Goal: Information Seeking & Learning: Find specific fact

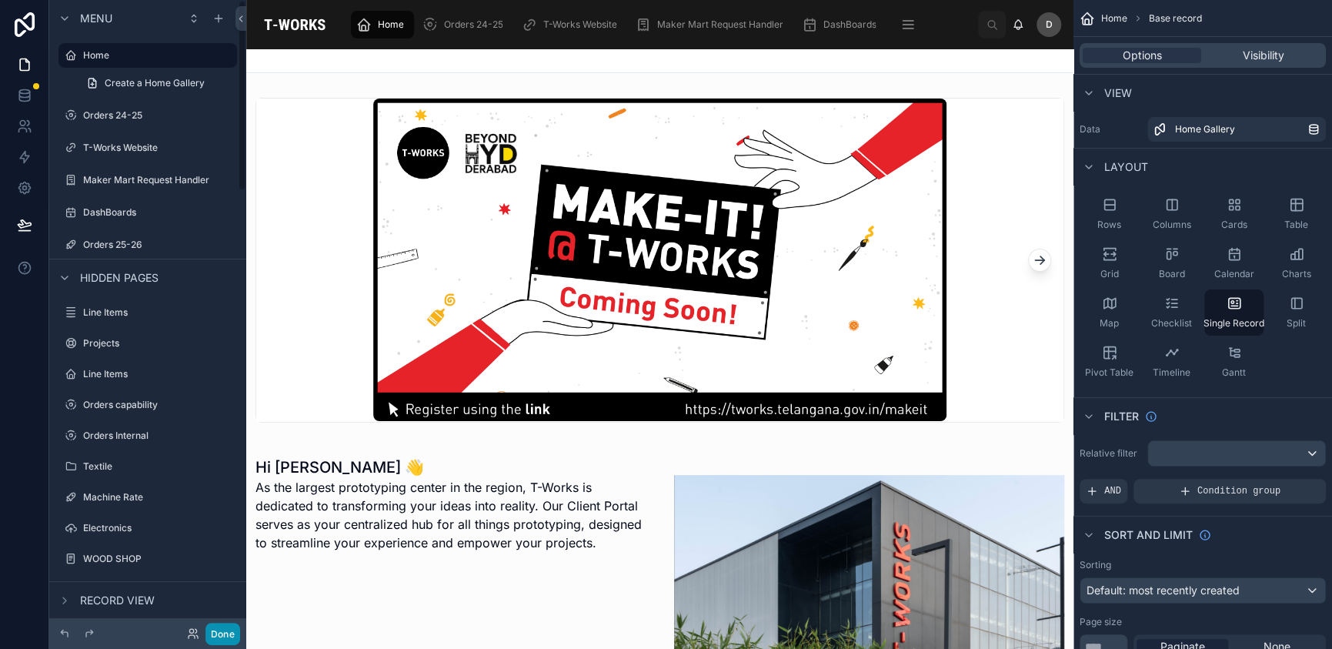
click at [234, 635] on button "Done" at bounding box center [222, 634] width 35 height 22
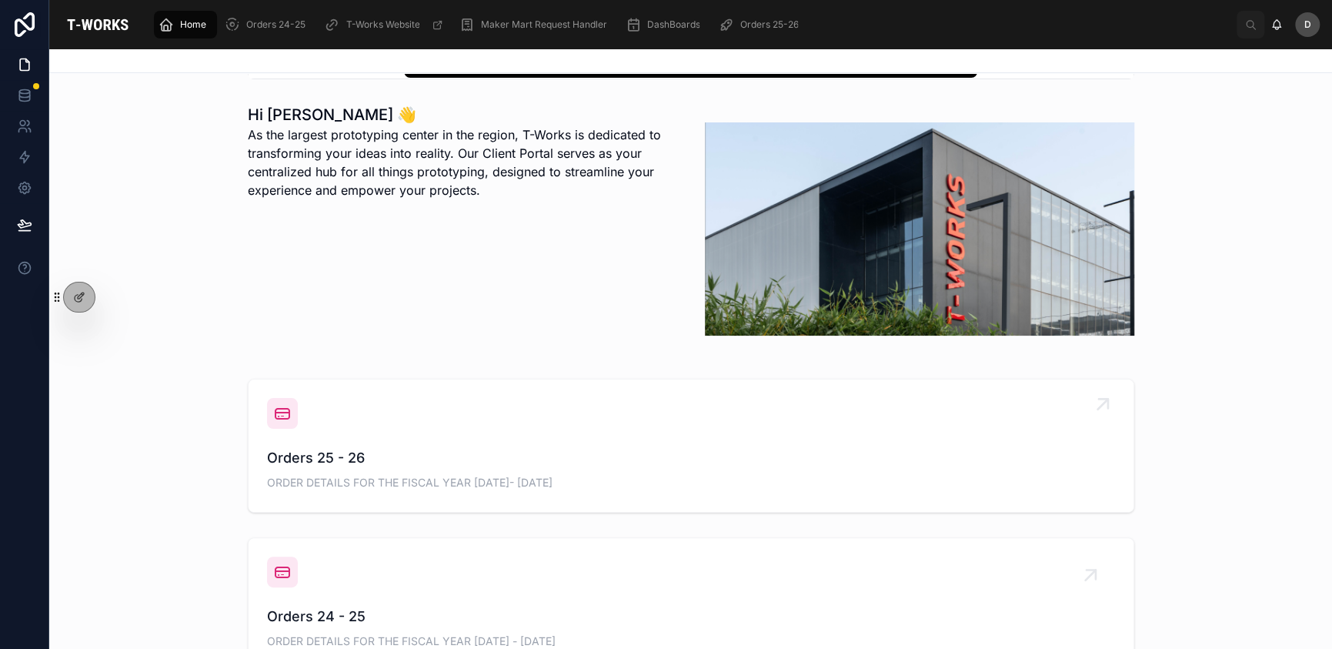
scroll to position [359, 0]
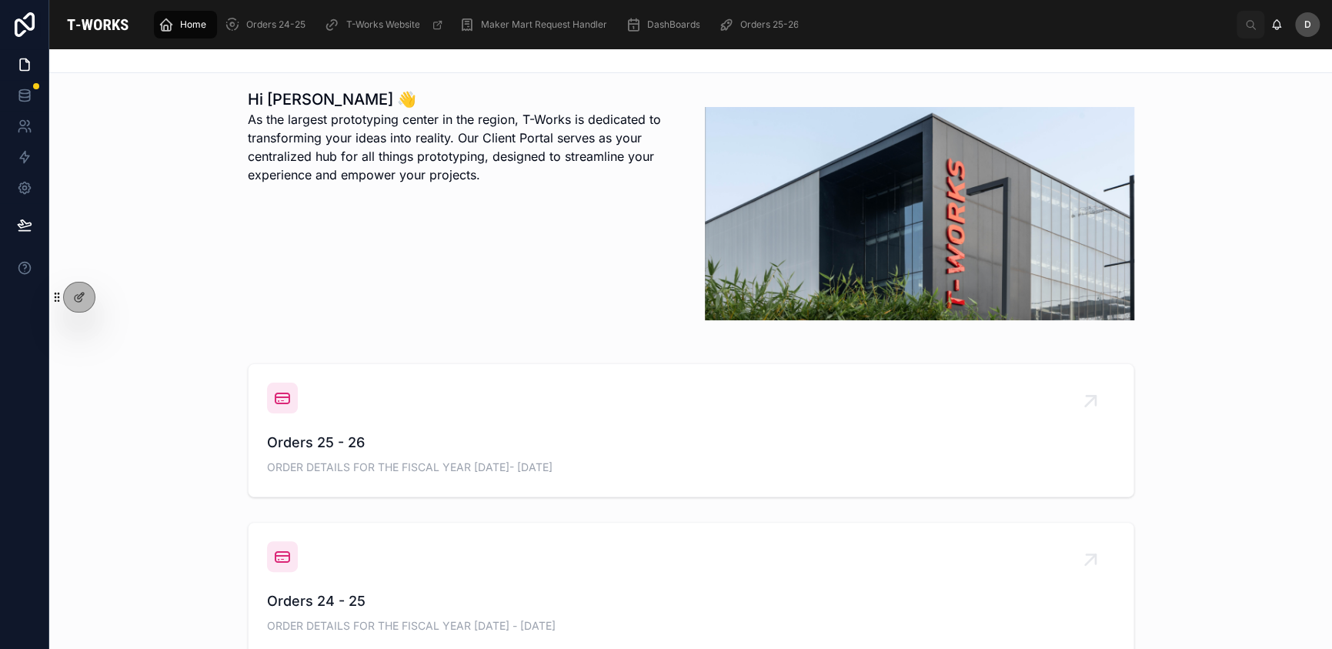
click at [565, 360] on div "Orders 25 - 26 ORDER DETAILS FOR THE FISCAL YEAR [DATE]- [DATE]" at bounding box center [690, 430] width 1283 height 146
click at [583, 434] on span "Orders 25 - 26" at bounding box center [691, 443] width 848 height 22
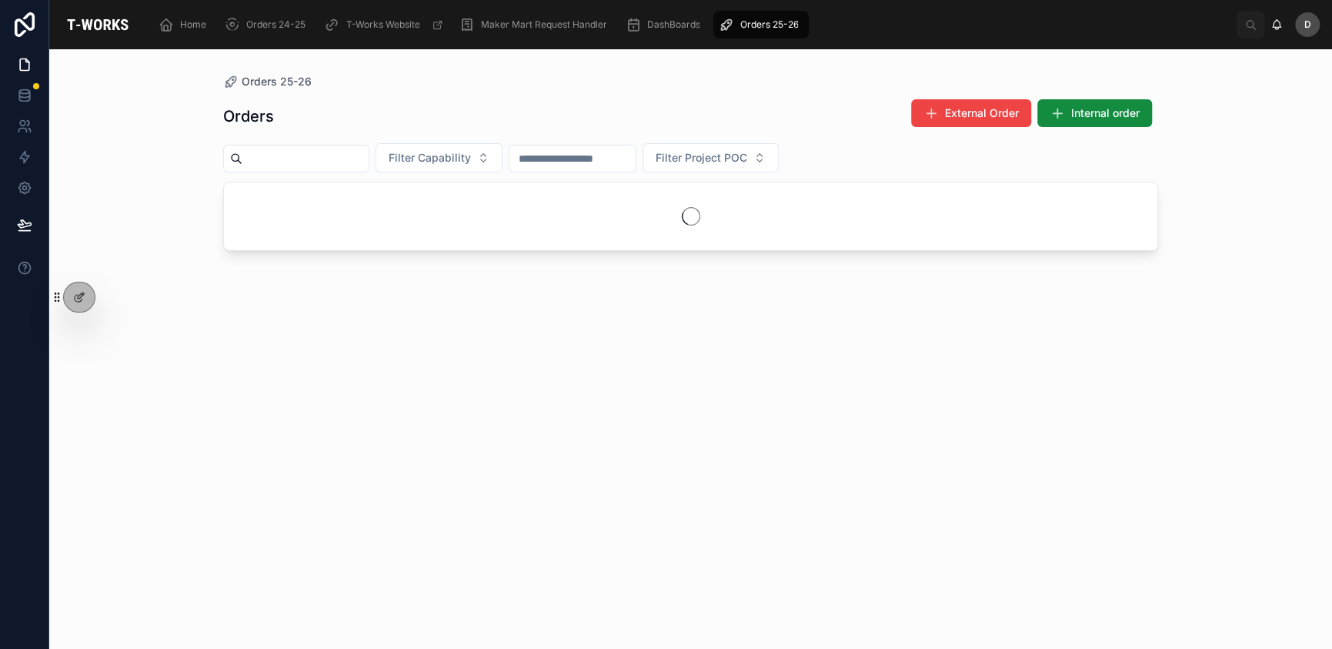
click at [364, 155] on input "text" at bounding box center [305, 159] width 126 height 22
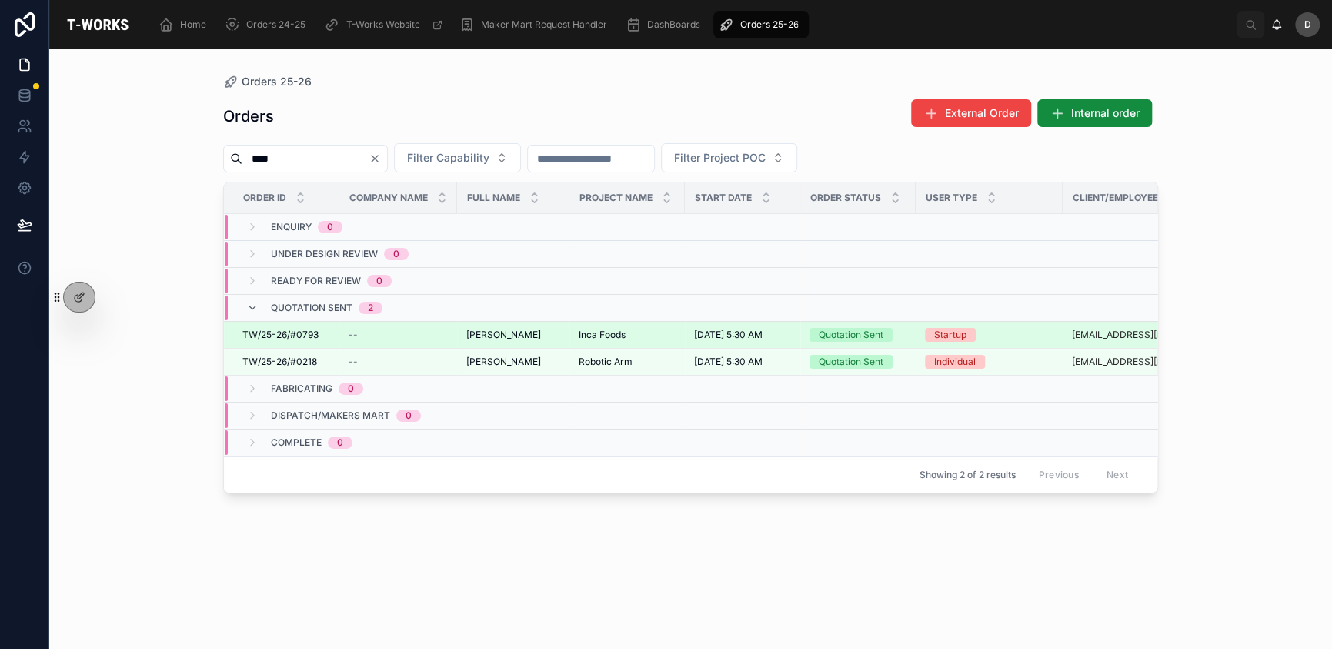
type input "****"
click at [609, 334] on span "Inca Foods" at bounding box center [602, 335] width 47 height 12
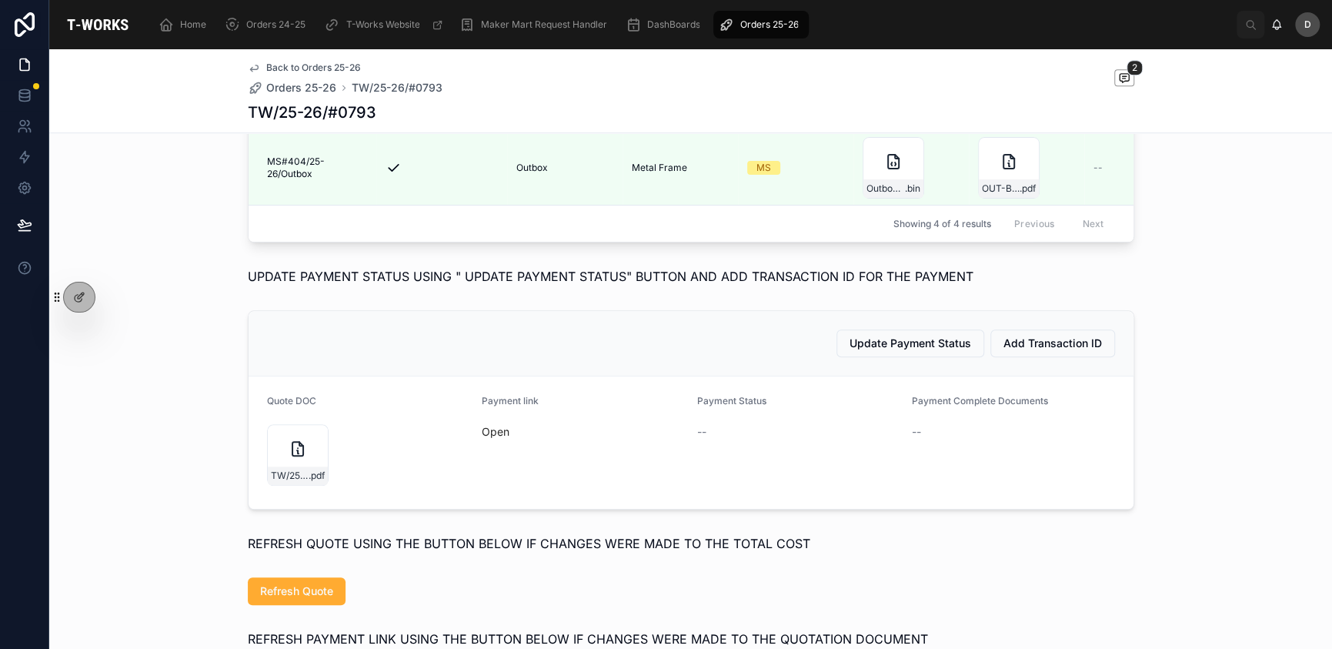
scroll to position [846, 0]
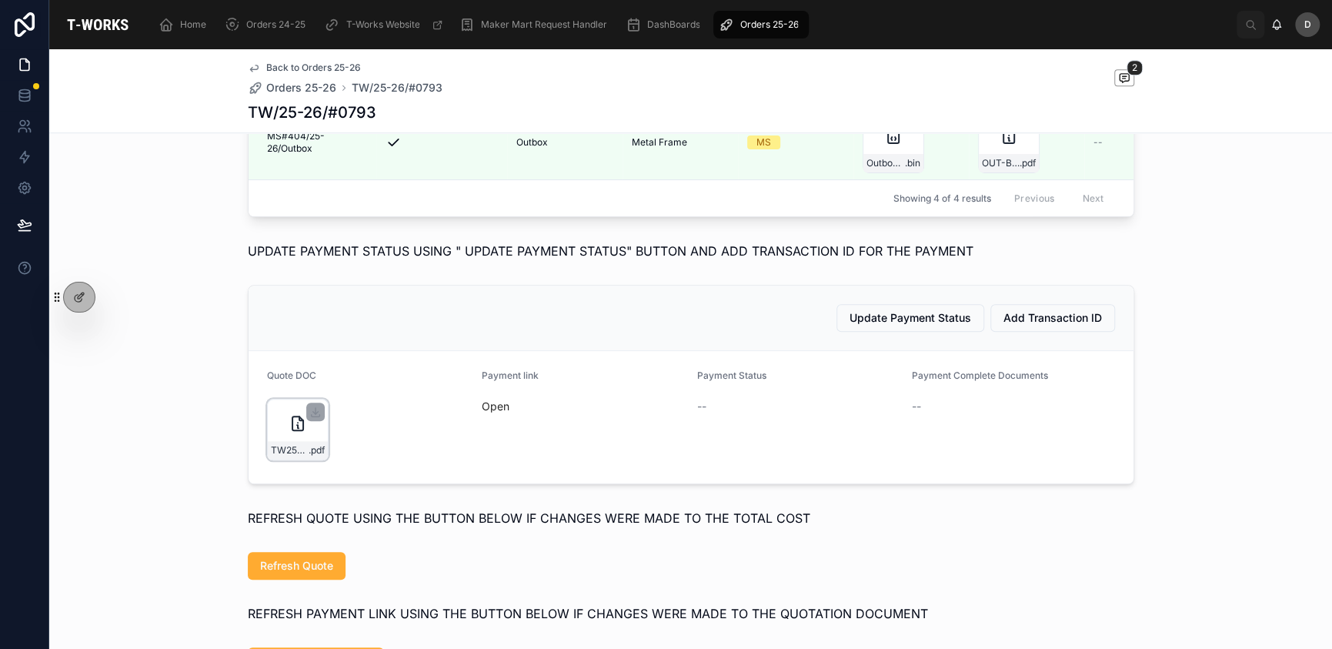
click at [272, 457] on div "TW25-26#0793-(1) .pdf" at bounding box center [298, 430] width 62 height 62
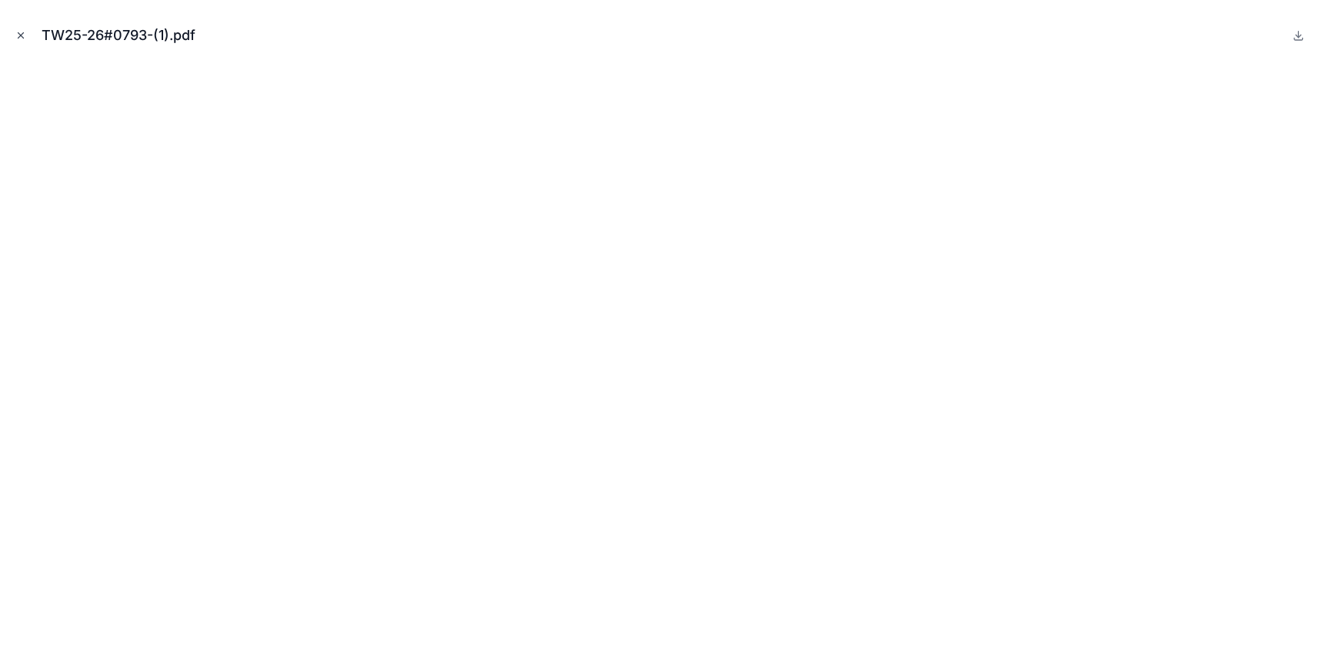
click at [21, 38] on icon "Close modal" at bounding box center [20, 35] width 11 height 11
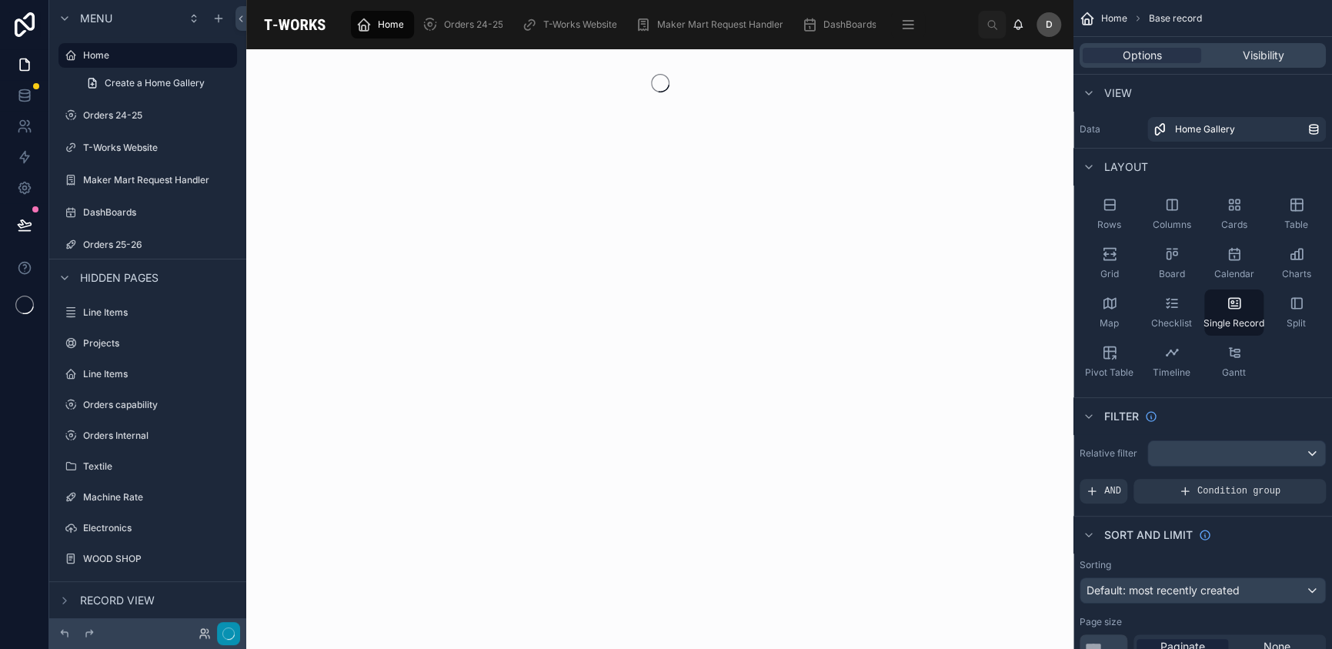
click at [229, 629] on icon "button" at bounding box center [228, 633] width 12 height 12
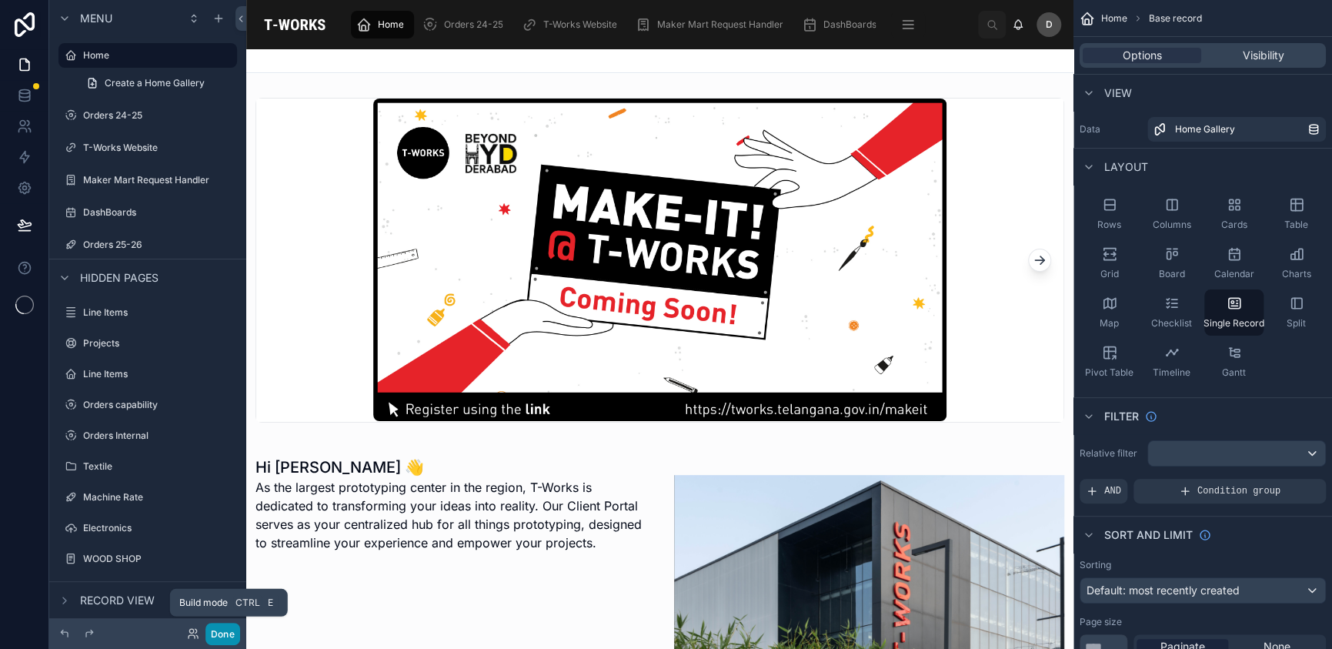
click at [227, 632] on button "Done" at bounding box center [222, 634] width 35 height 22
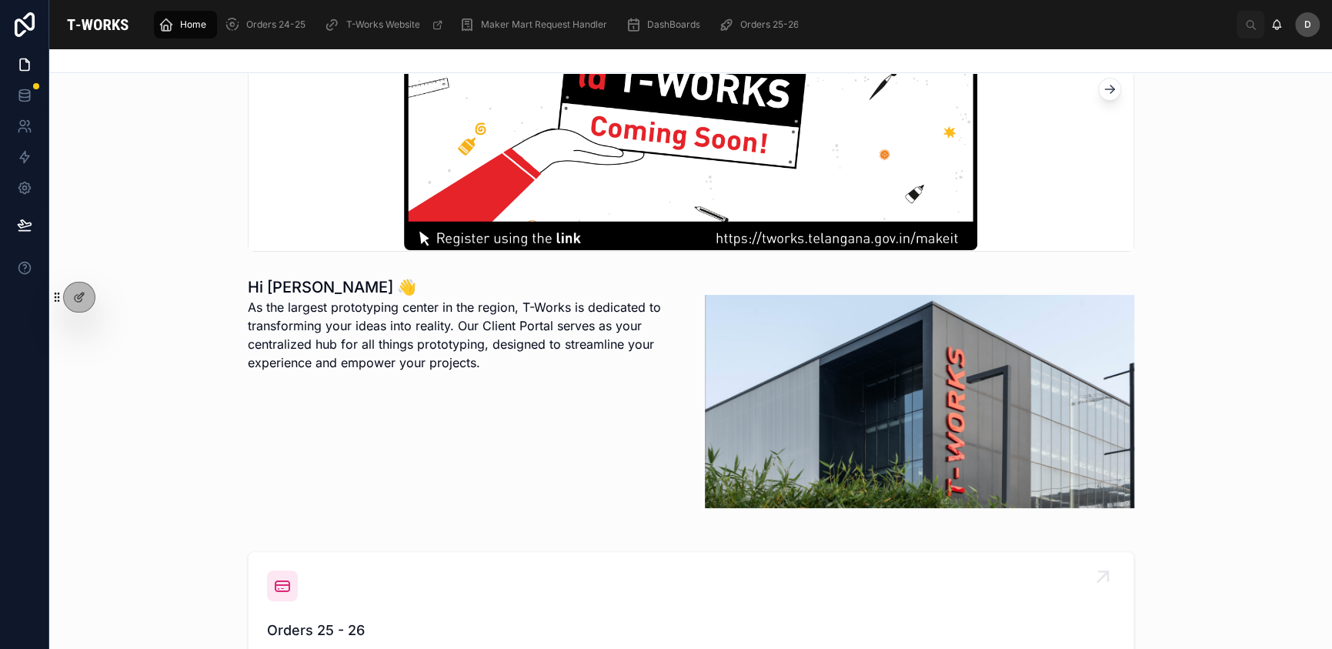
scroll to position [205, 0]
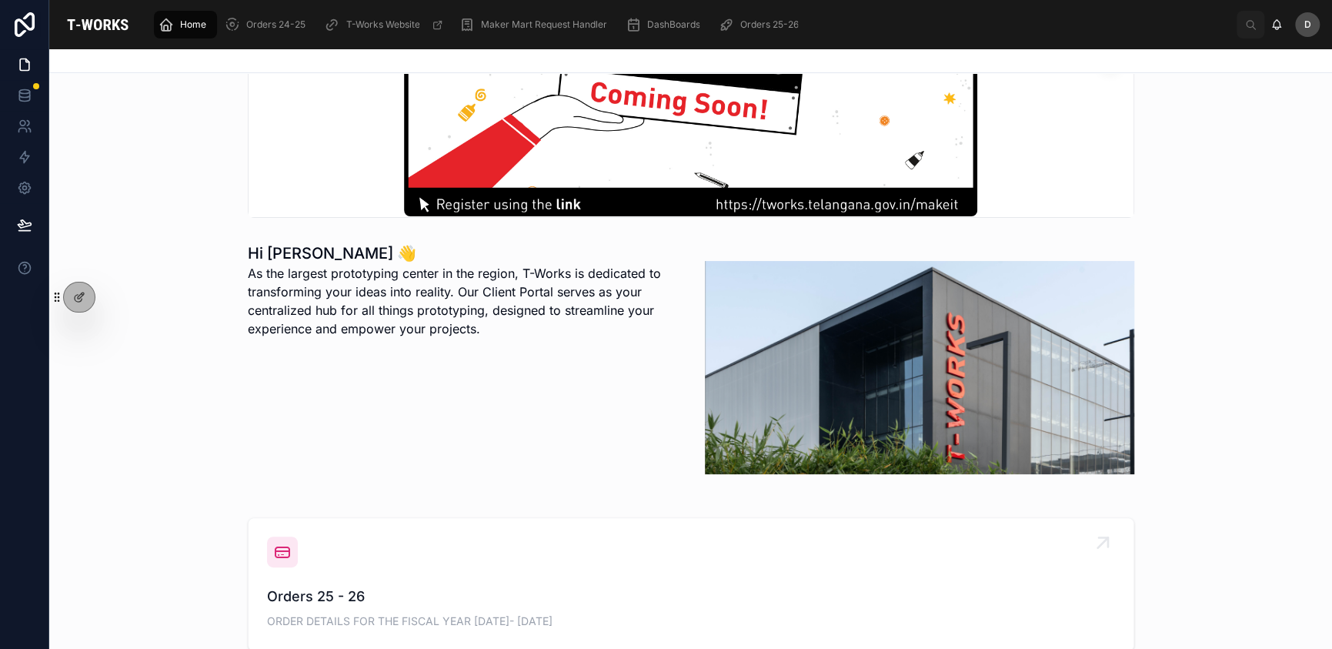
click at [448, 589] on span "Orders 25 - 26" at bounding box center [691, 597] width 848 height 22
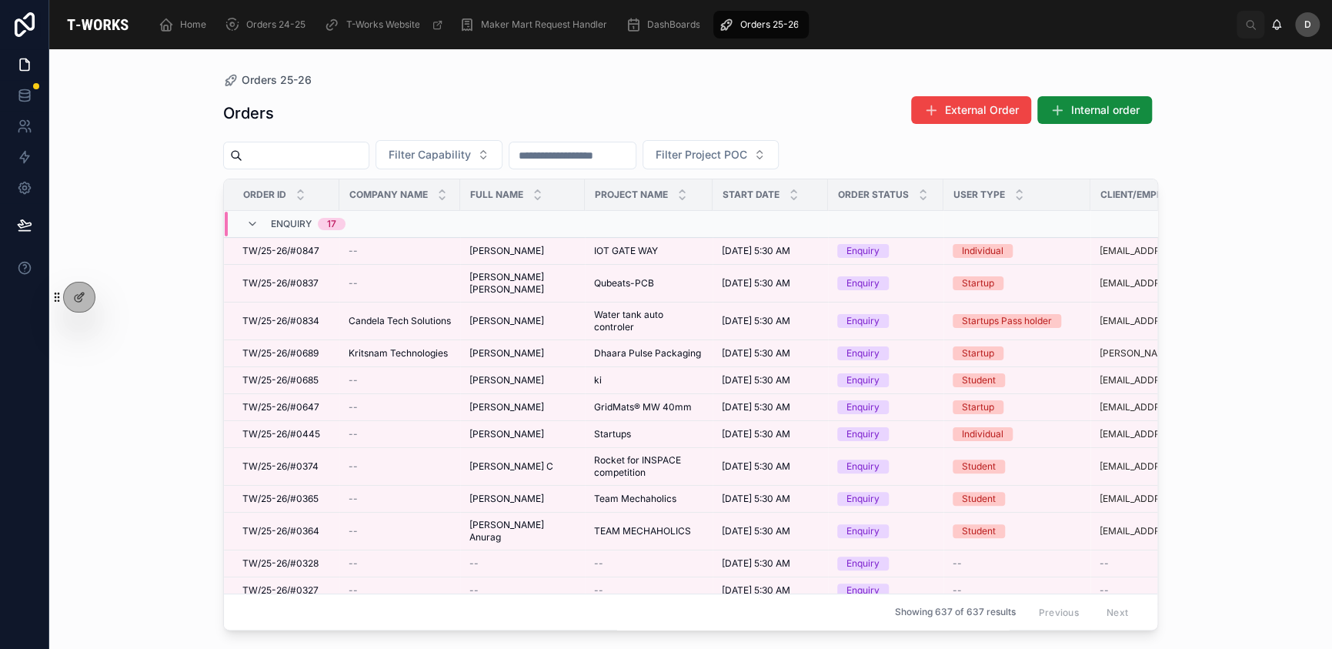
click at [330, 149] on input "text" at bounding box center [305, 156] width 126 height 22
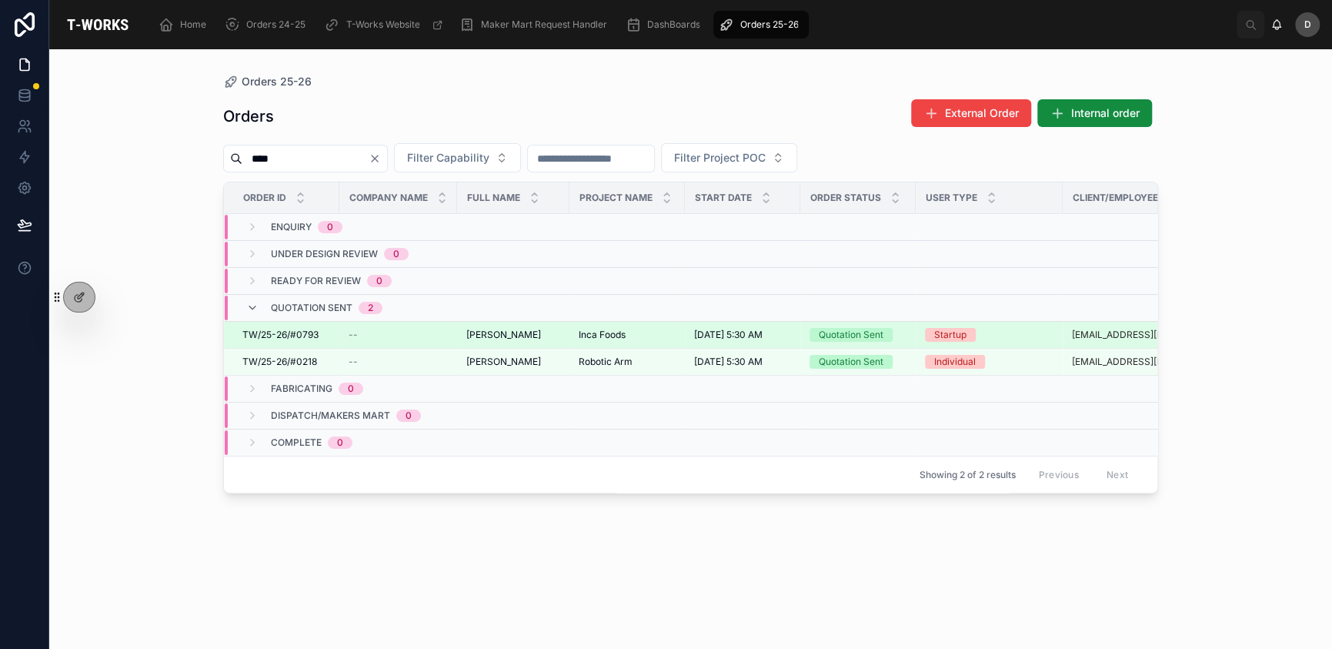
type input "****"
click at [544, 325] on td "Soumya Ranjan Soumya Ranjan" at bounding box center [513, 335] width 112 height 27
click at [543, 333] on div "Soumya Ranjan Soumya Ranjan" at bounding box center [513, 335] width 94 height 12
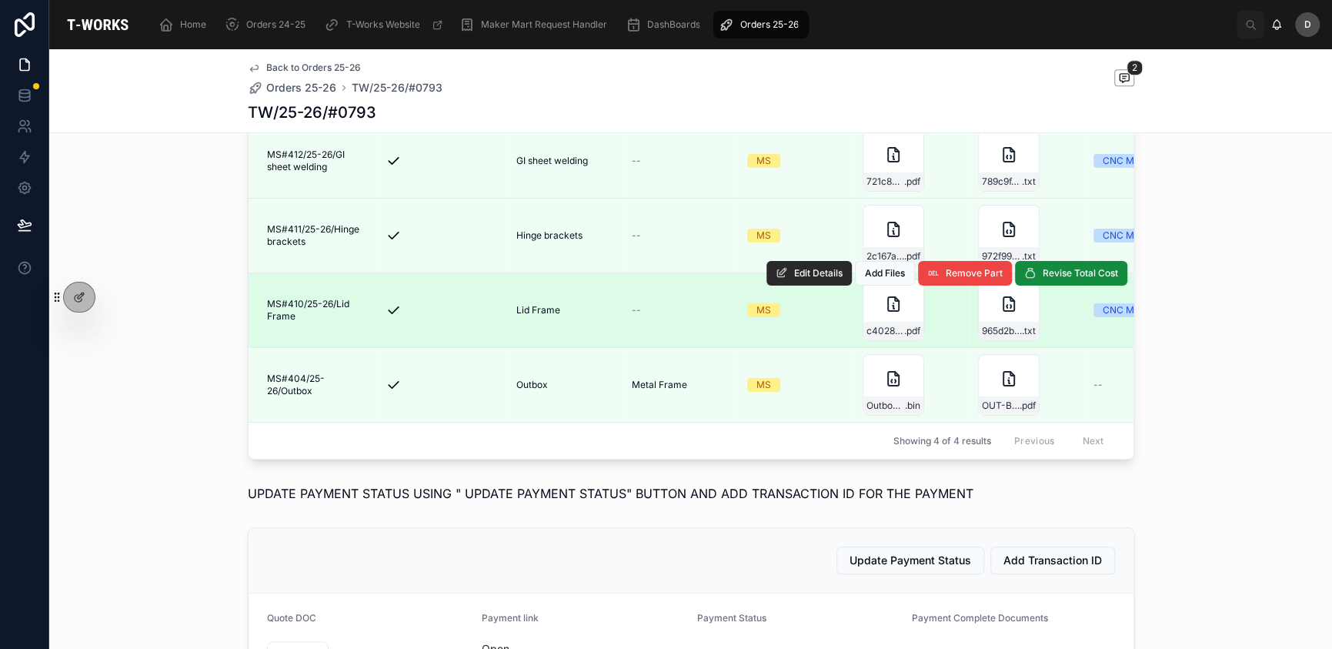
scroll to position [589, 0]
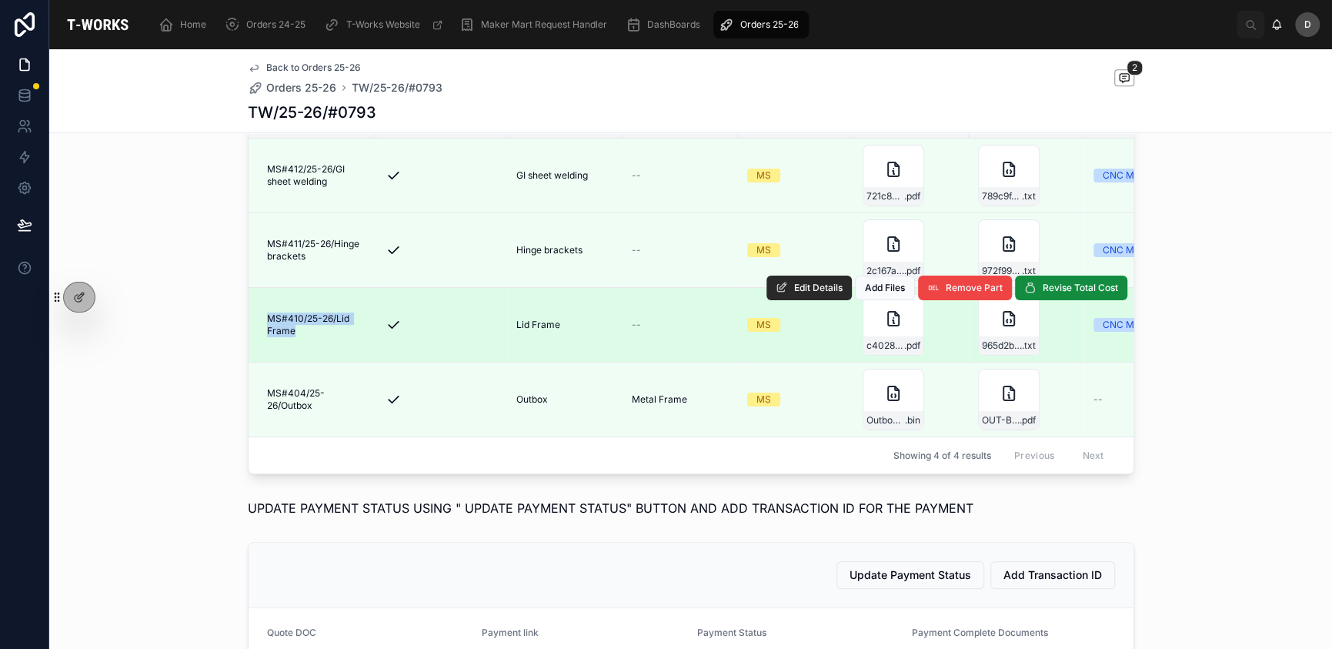
drag, startPoint x: 261, startPoint y: 342, endPoint x: 312, endPoint y: 362, distance: 54.6
click at [312, 362] on td "MS#410/25-26/Lid Frame MS#410/25-26/Lid Frame" at bounding box center [313, 325] width 128 height 75
copy span "MS#410/25-26/Lid Frame"
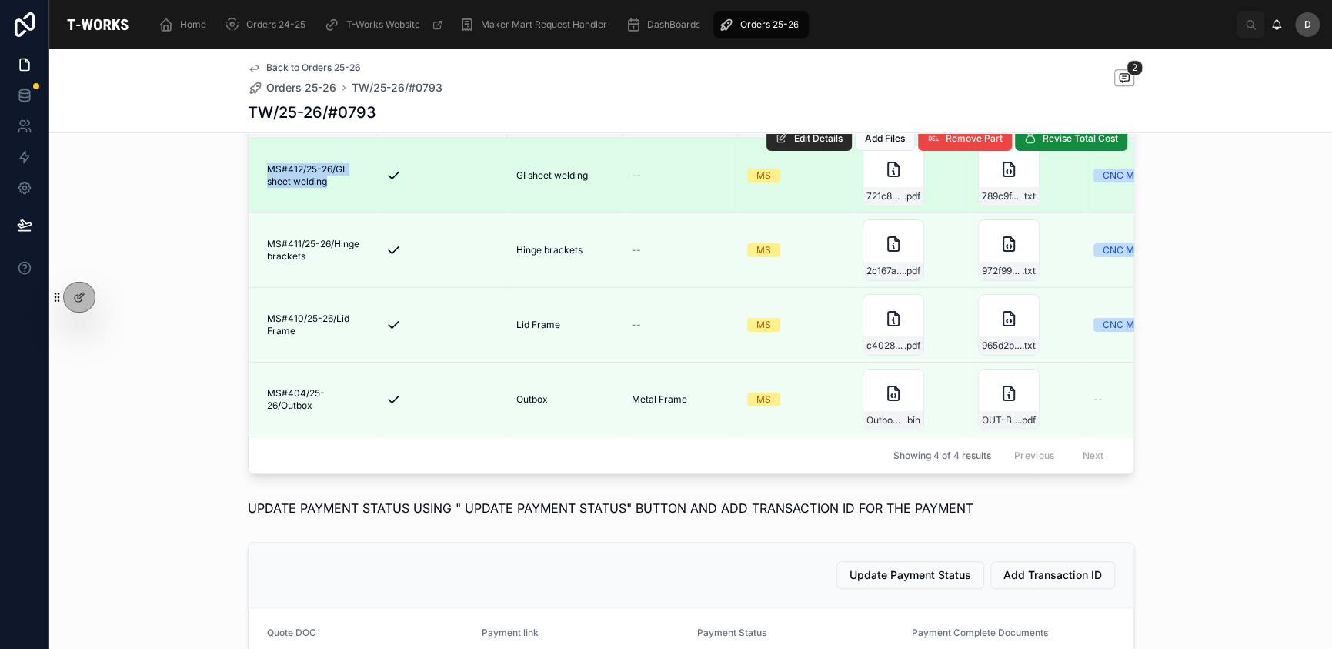
drag, startPoint x: 260, startPoint y: 191, endPoint x: 349, endPoint y: 206, distance: 90.6
click at [349, 188] on span "MS#412/25-26/GI sheet welding" at bounding box center [317, 175] width 100 height 25
copy span "MS#412/25-26/GI sheet welding"
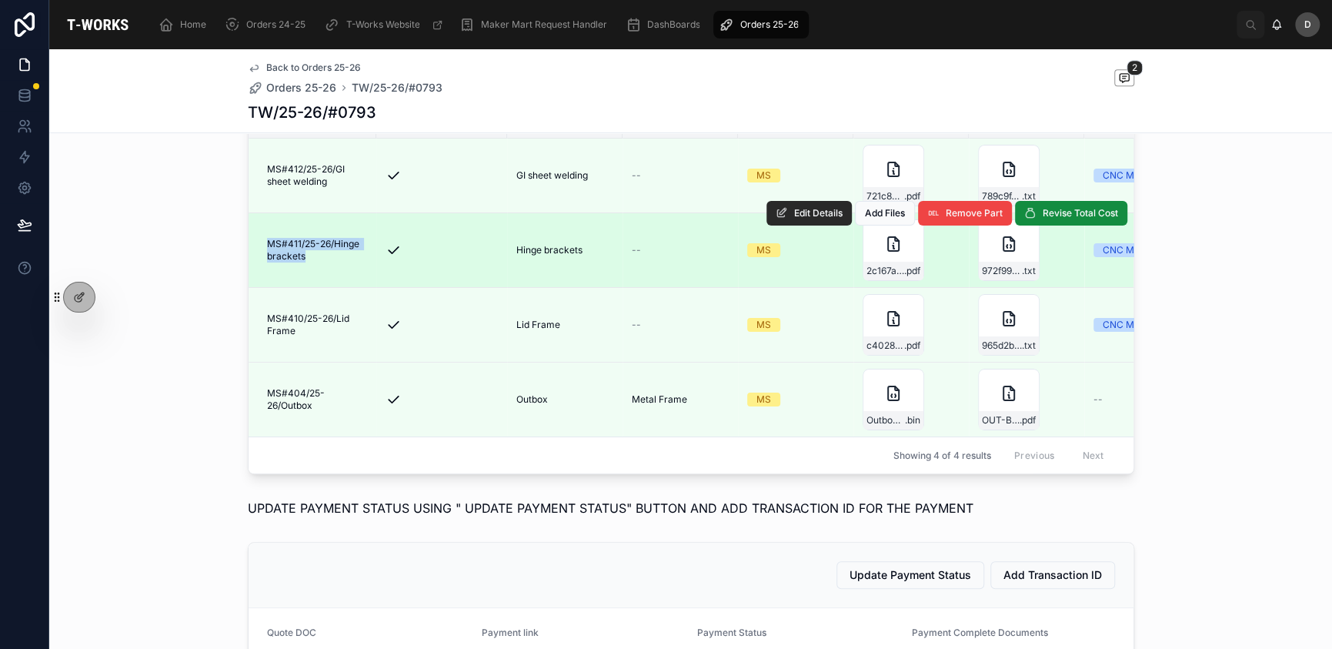
drag, startPoint x: 258, startPoint y: 263, endPoint x: 329, endPoint y: 290, distance: 75.7
click at [329, 288] on td "MS#411/25-26/Hinge brackets MS#411/25-26/Hinge brackets" at bounding box center [313, 250] width 128 height 75
copy span "MS#411/25-26/Hinge brackets"
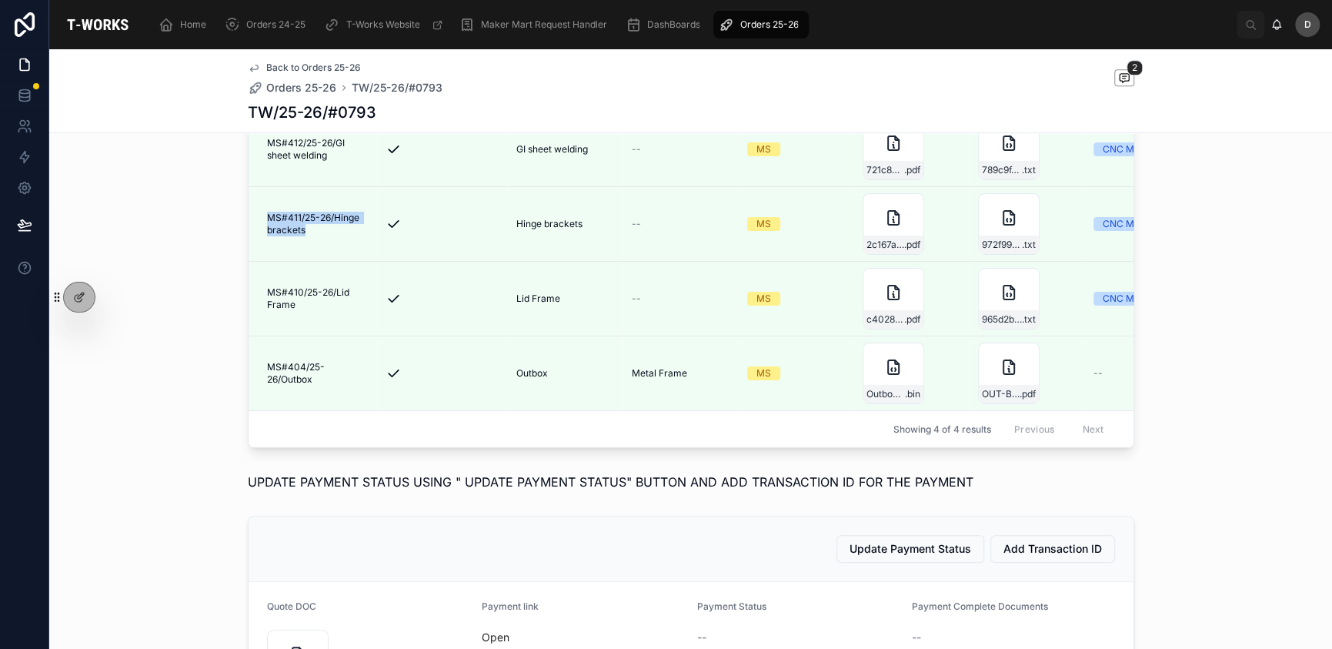
scroll to position [770, 0]
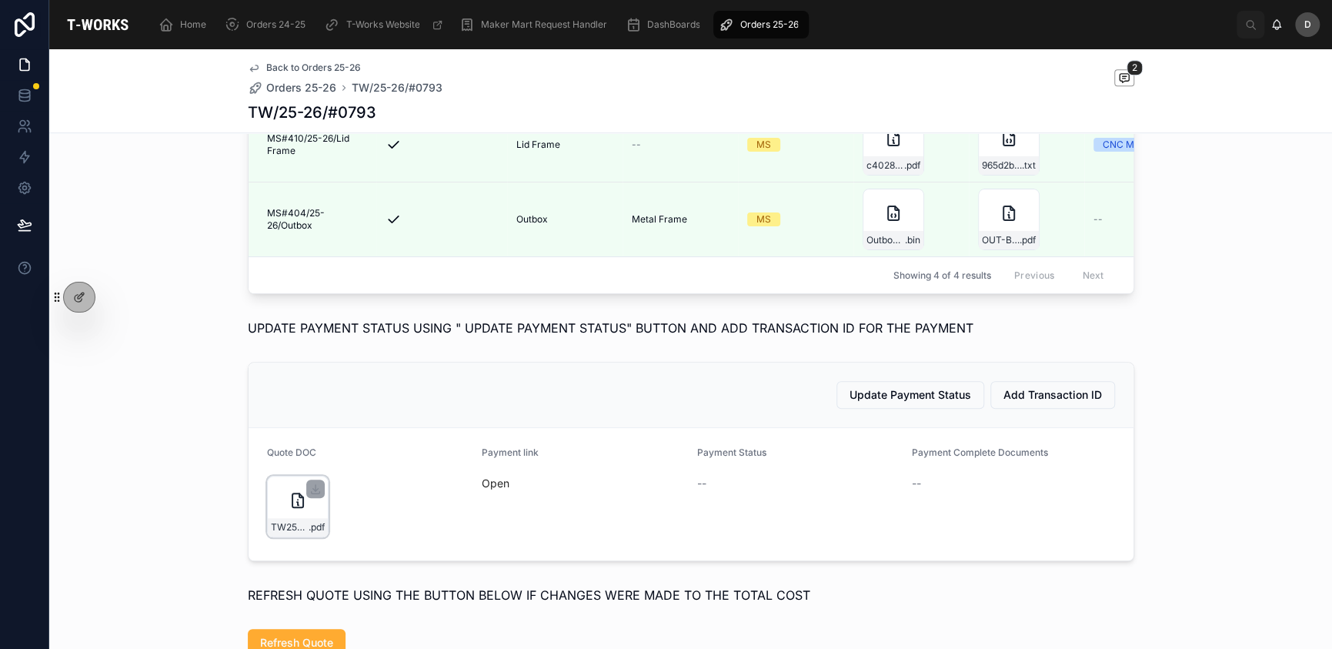
click at [272, 533] on div "TW25-26#0793 .pdf" at bounding box center [298, 507] width 62 height 62
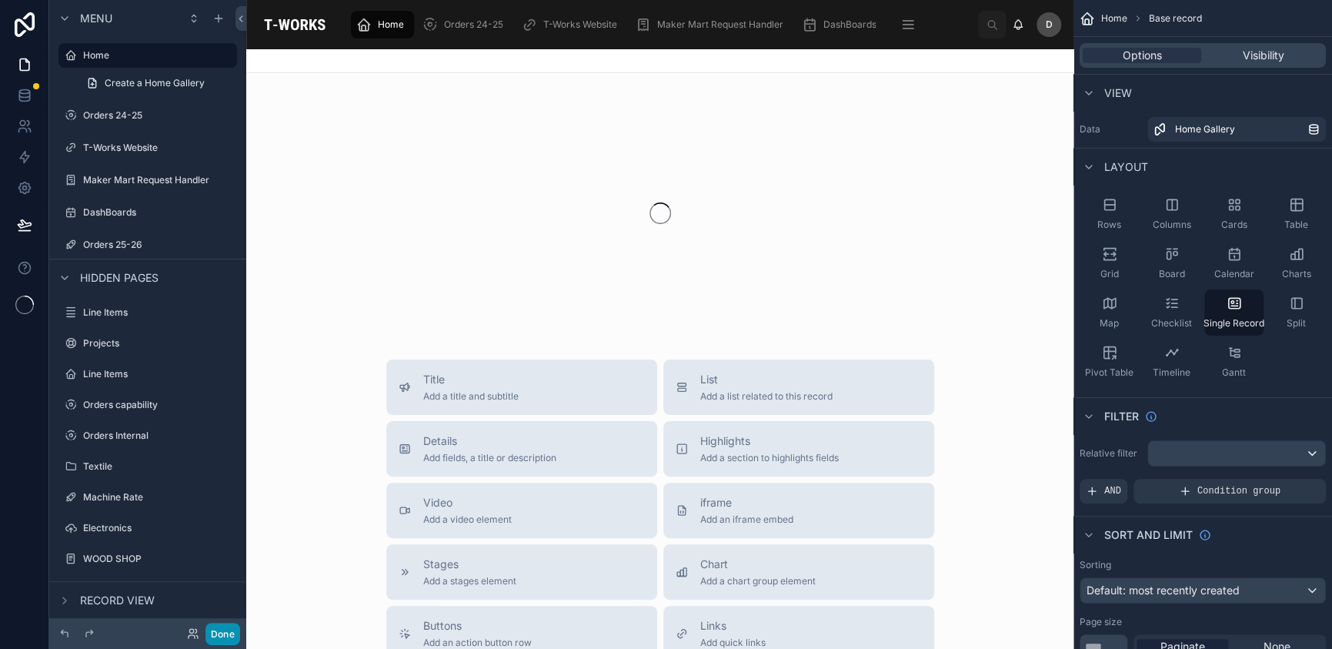
click at [232, 639] on button "Done" at bounding box center [222, 634] width 35 height 22
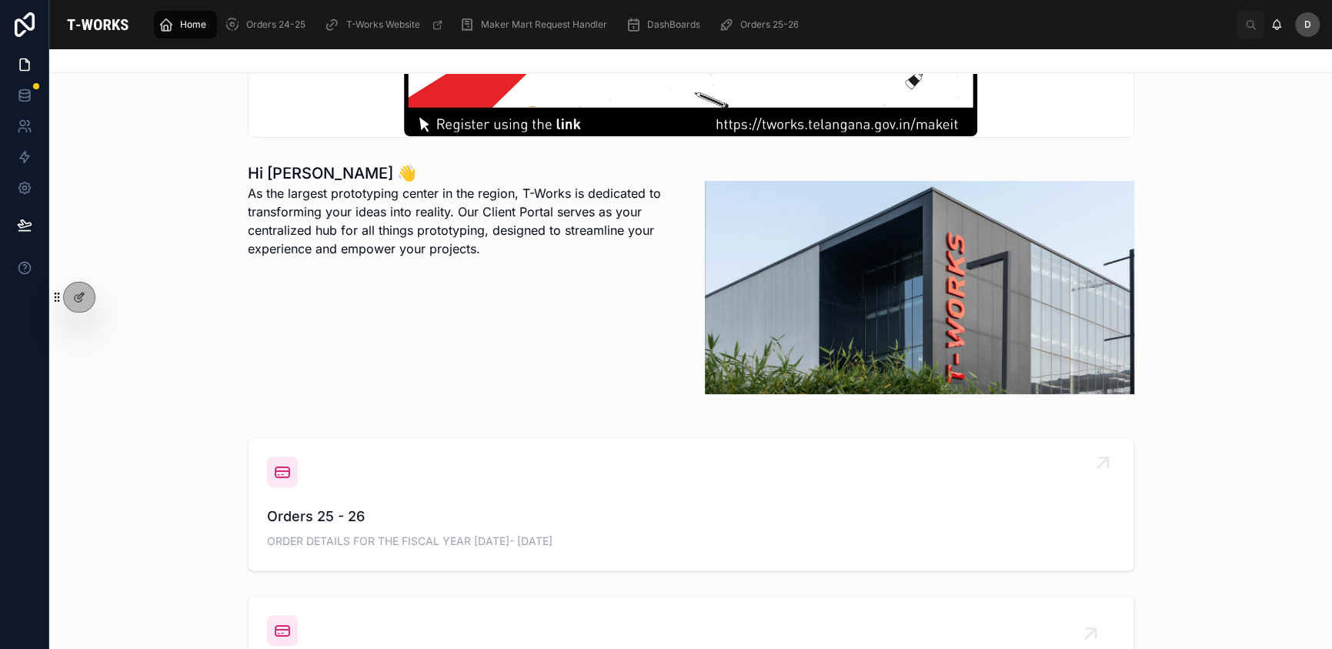
scroll to position [333, 0]
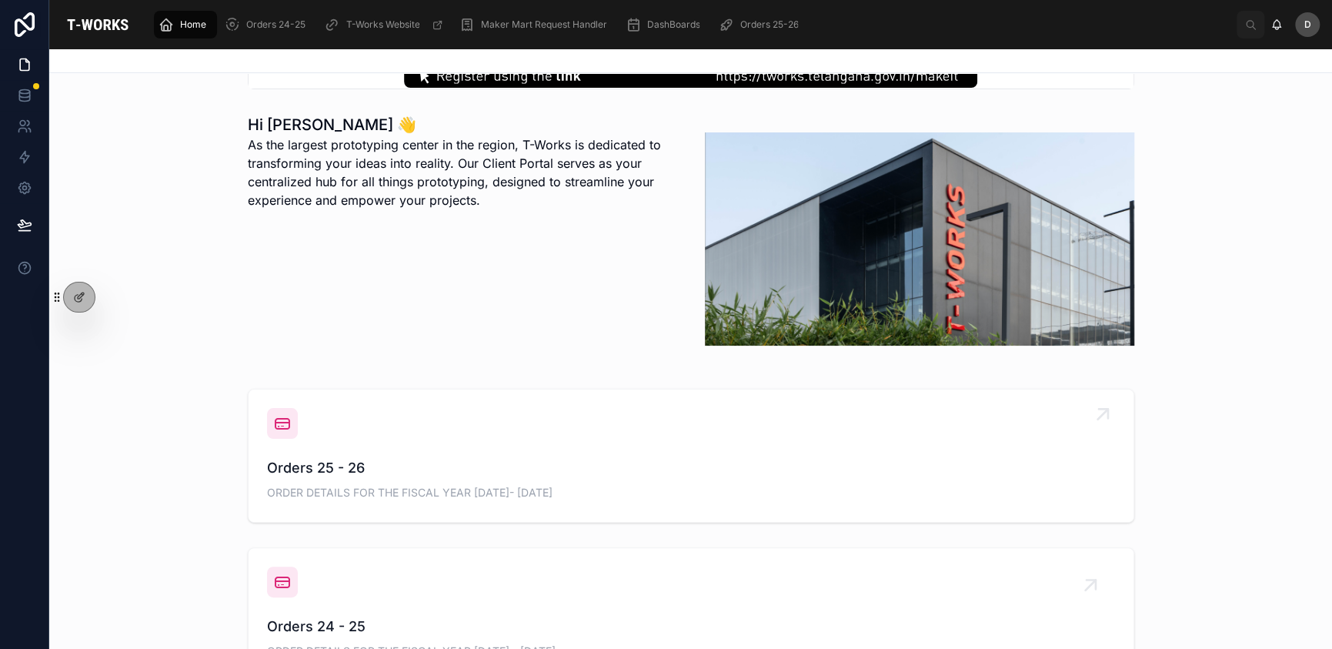
click at [511, 450] on div "Orders 25 - 26 ORDER DETAILS FOR THE FISCAL YEAR [DATE]- [DATE]" at bounding box center [691, 455] width 848 height 95
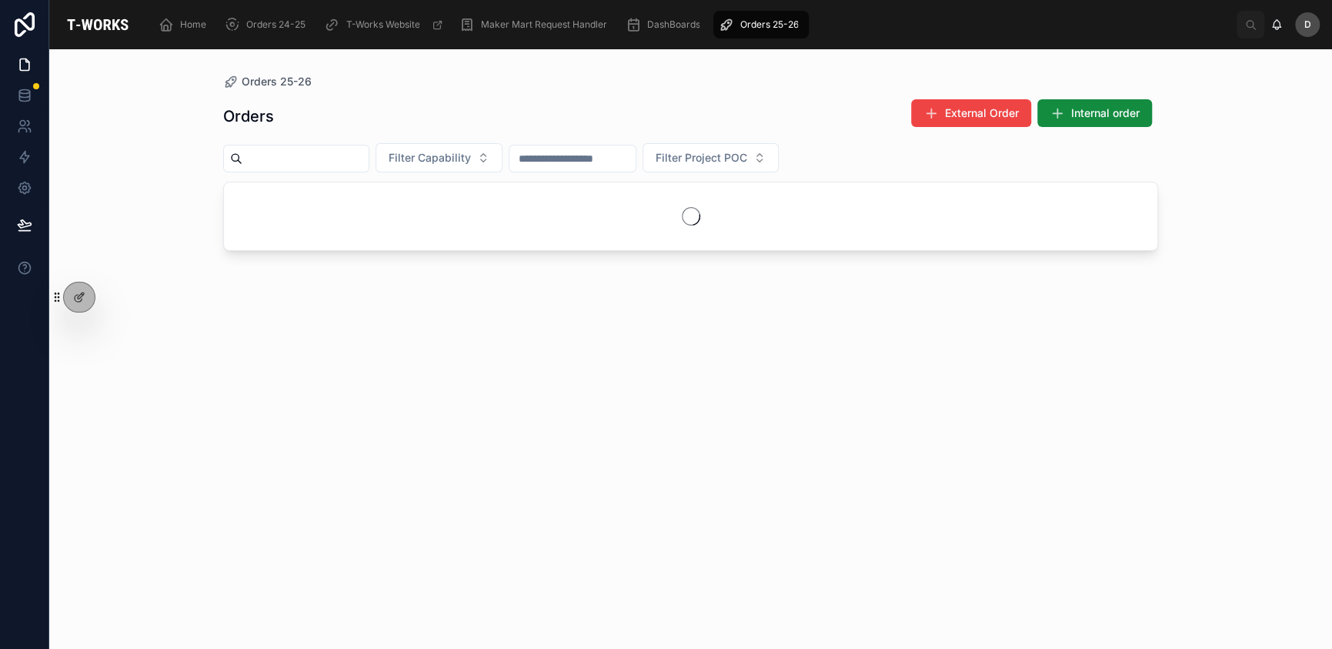
click at [348, 162] on input "text" at bounding box center [305, 159] width 126 height 22
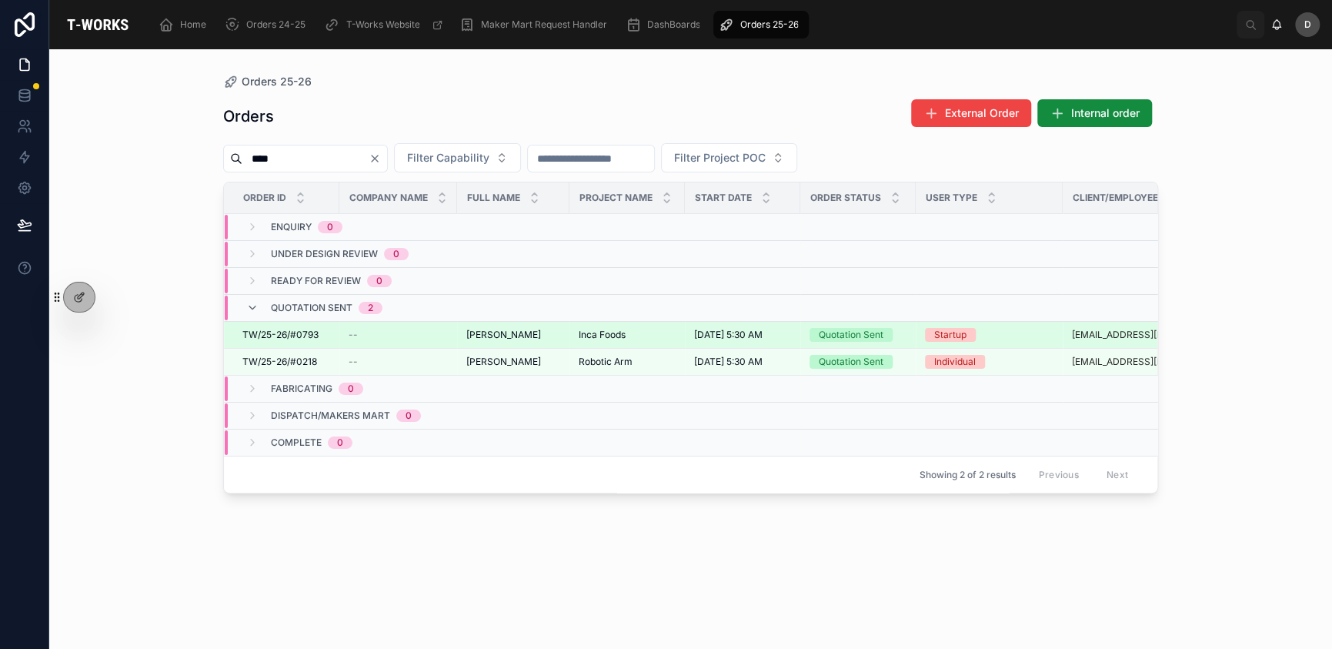
type input "****"
click at [495, 331] on span "[PERSON_NAME]" at bounding box center [503, 335] width 75 height 12
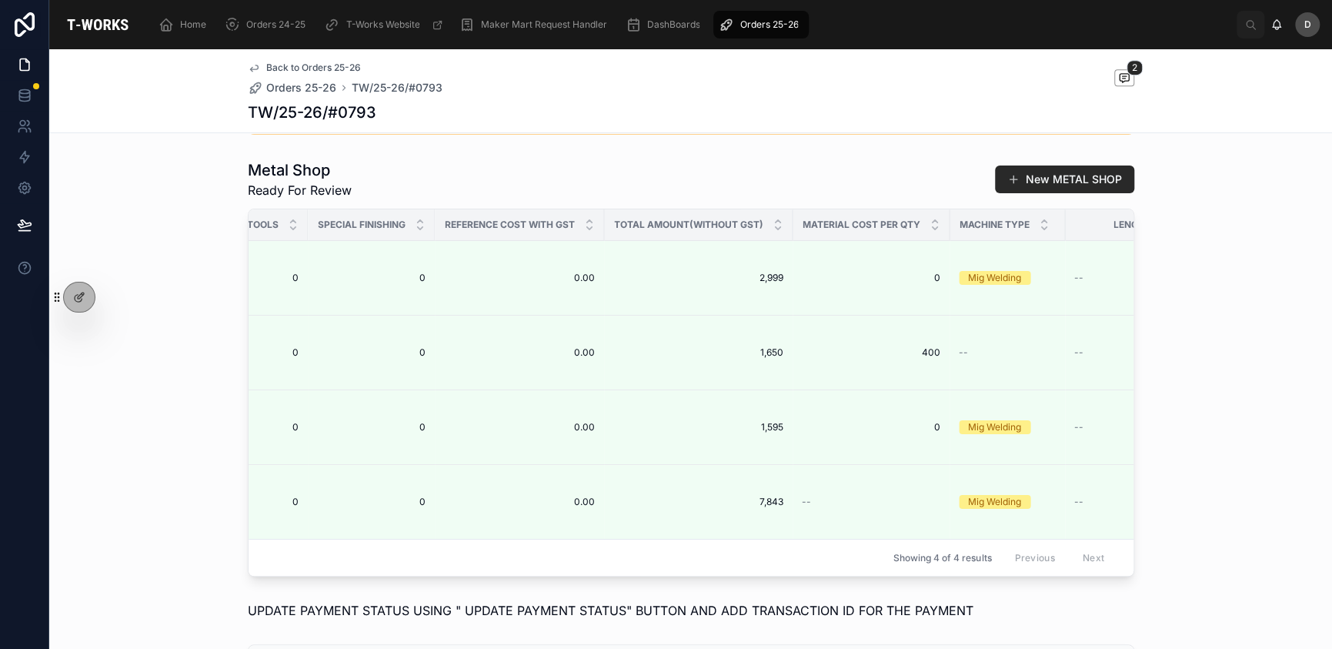
scroll to position [0, 2139]
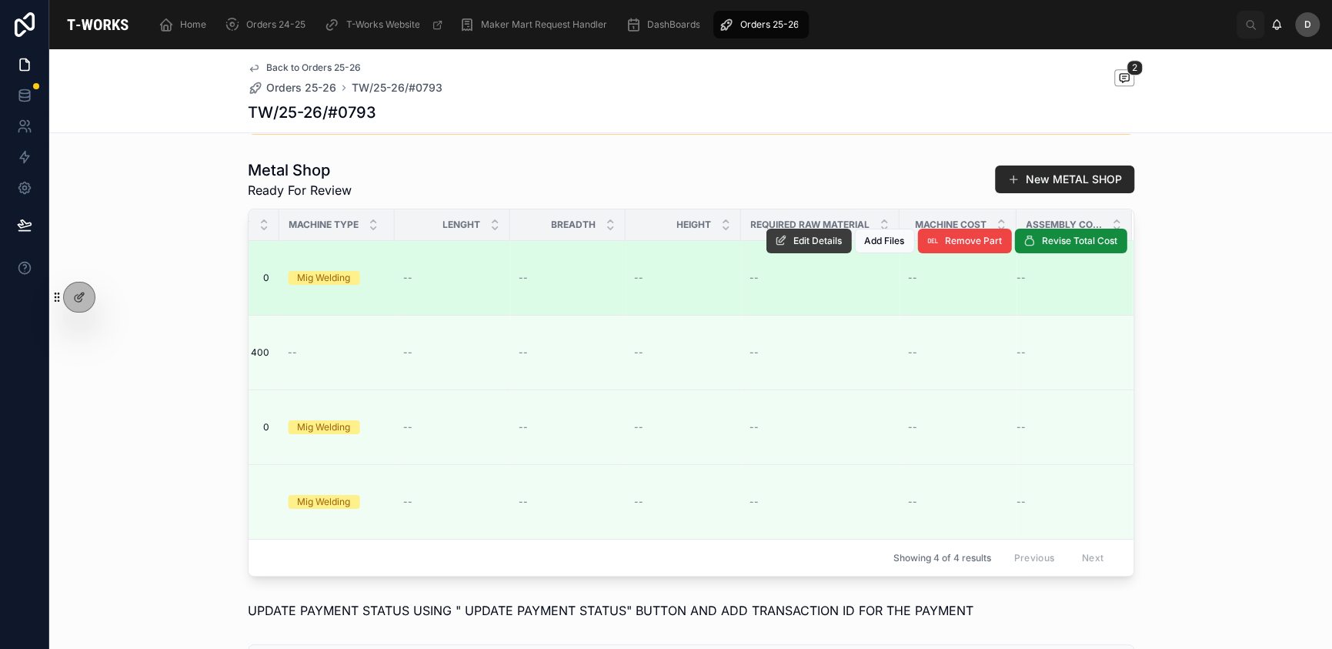
click at [794, 247] on span "Edit Details" at bounding box center [818, 241] width 48 height 12
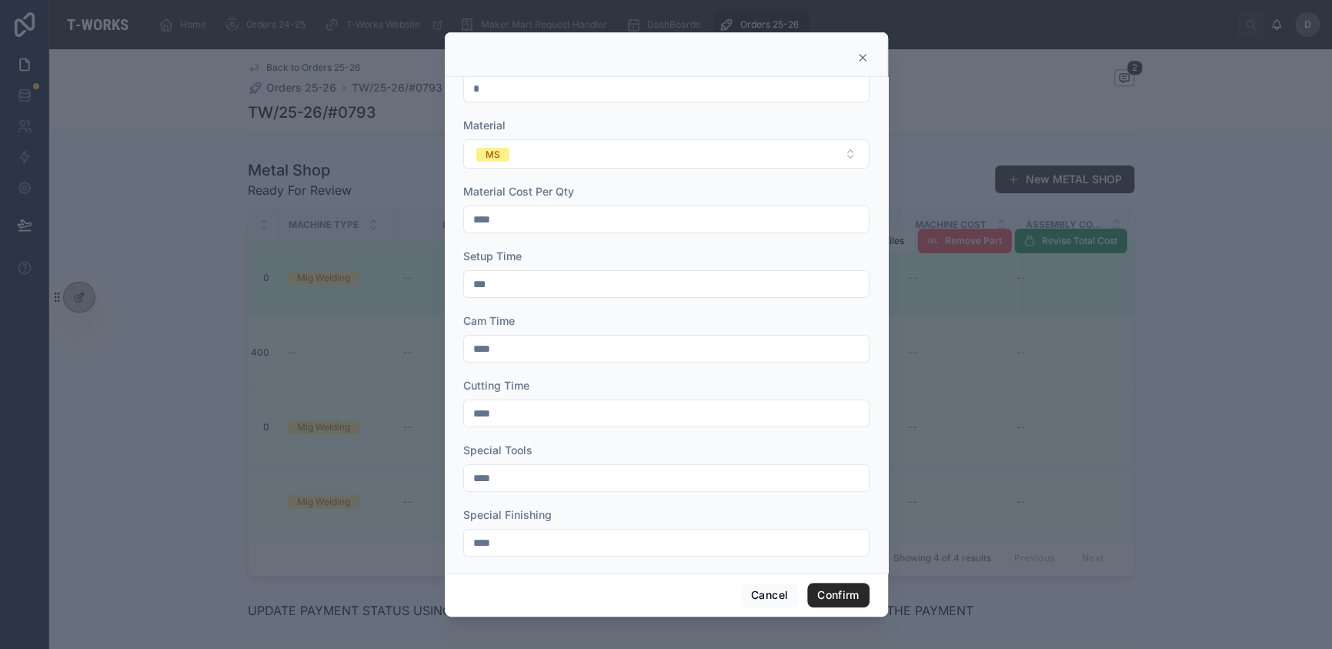
scroll to position [0, 0]
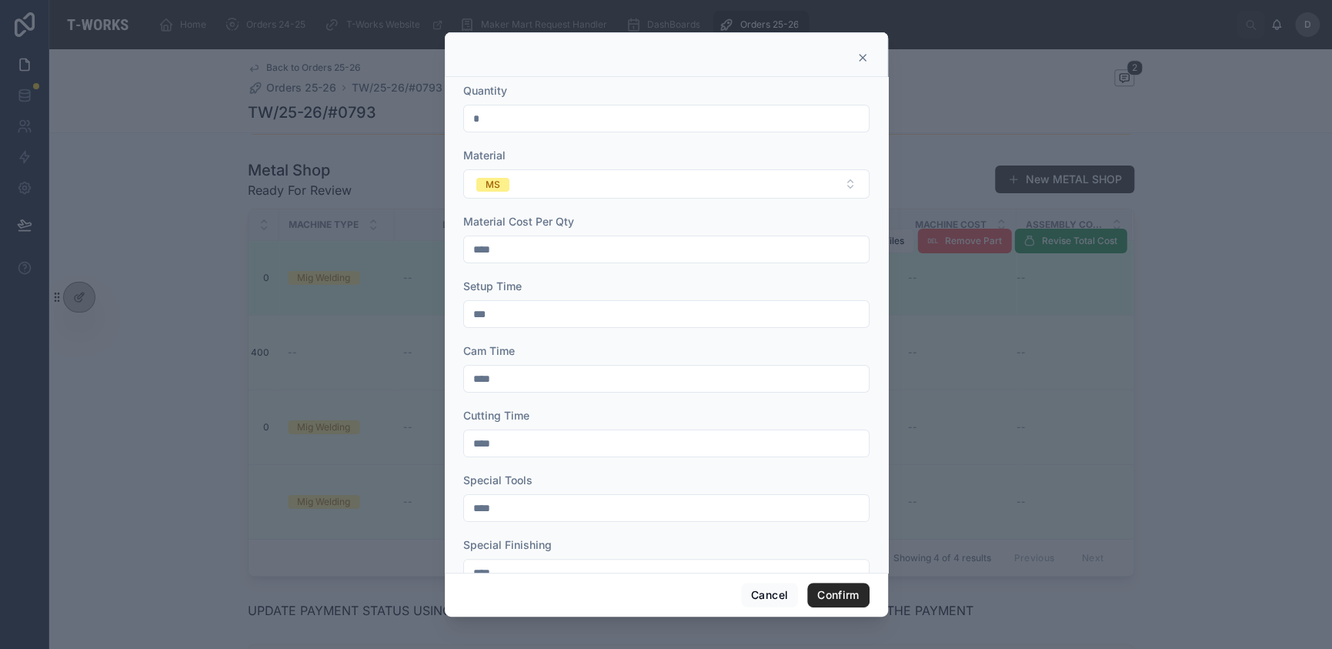
click at [862, 62] on icon at bounding box center [862, 58] width 12 height 12
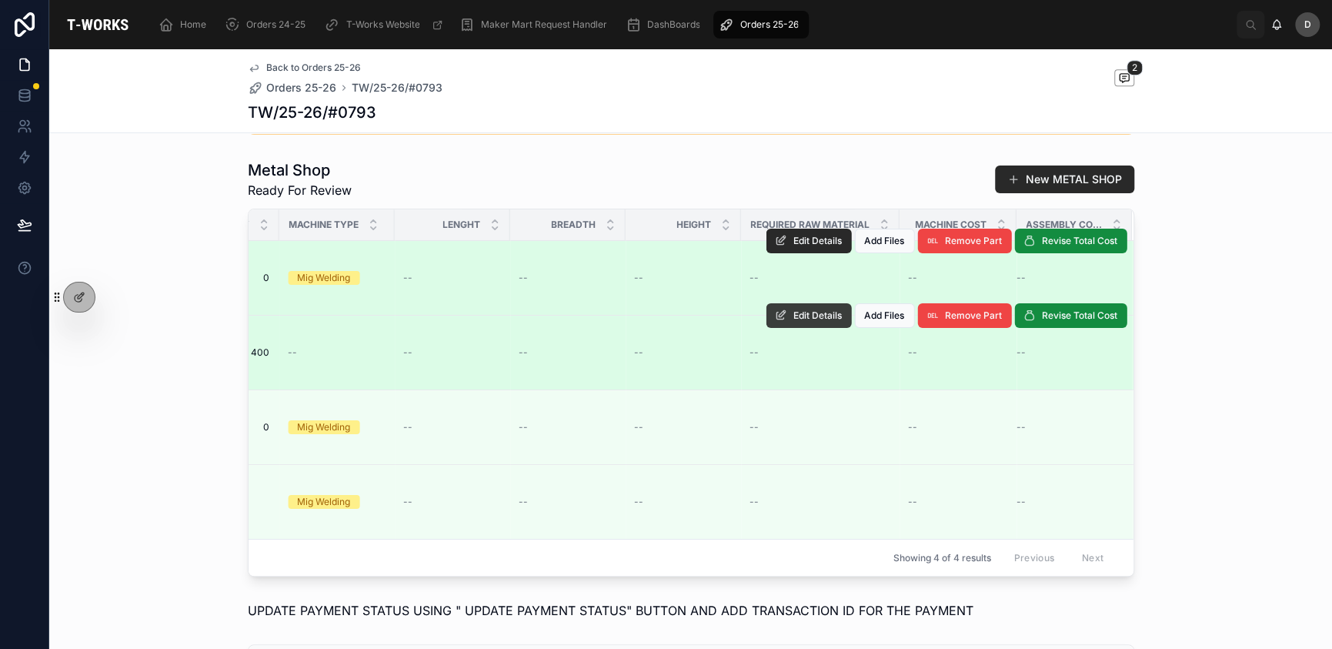
click at [794, 322] on span "Edit Details" at bounding box center [818, 315] width 48 height 12
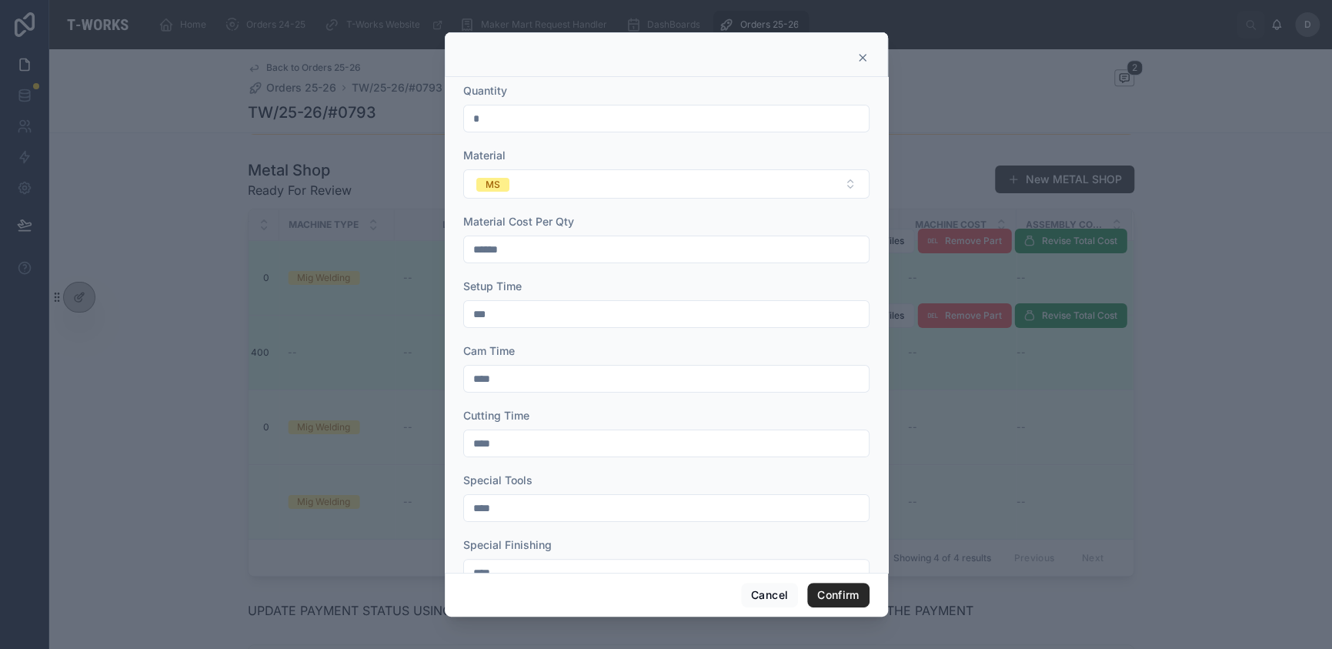
click at [856, 55] on icon at bounding box center [862, 58] width 12 height 12
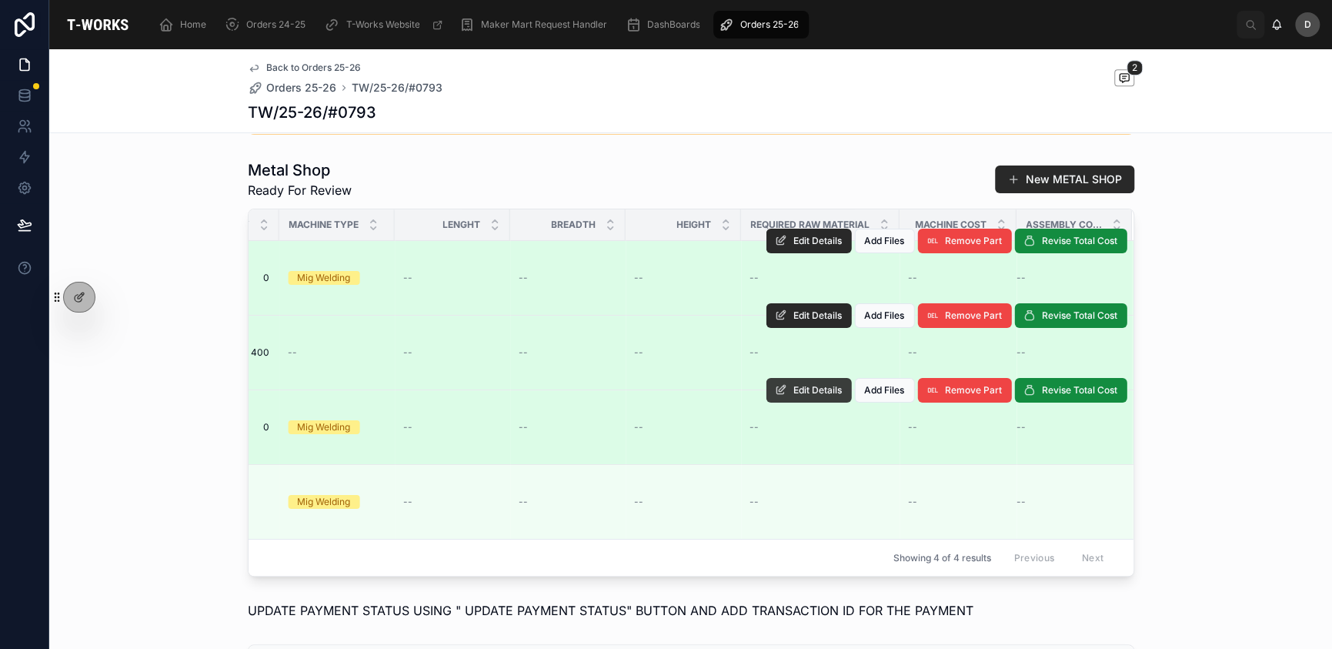
click at [803, 396] on span "Edit Details" at bounding box center [818, 390] width 48 height 12
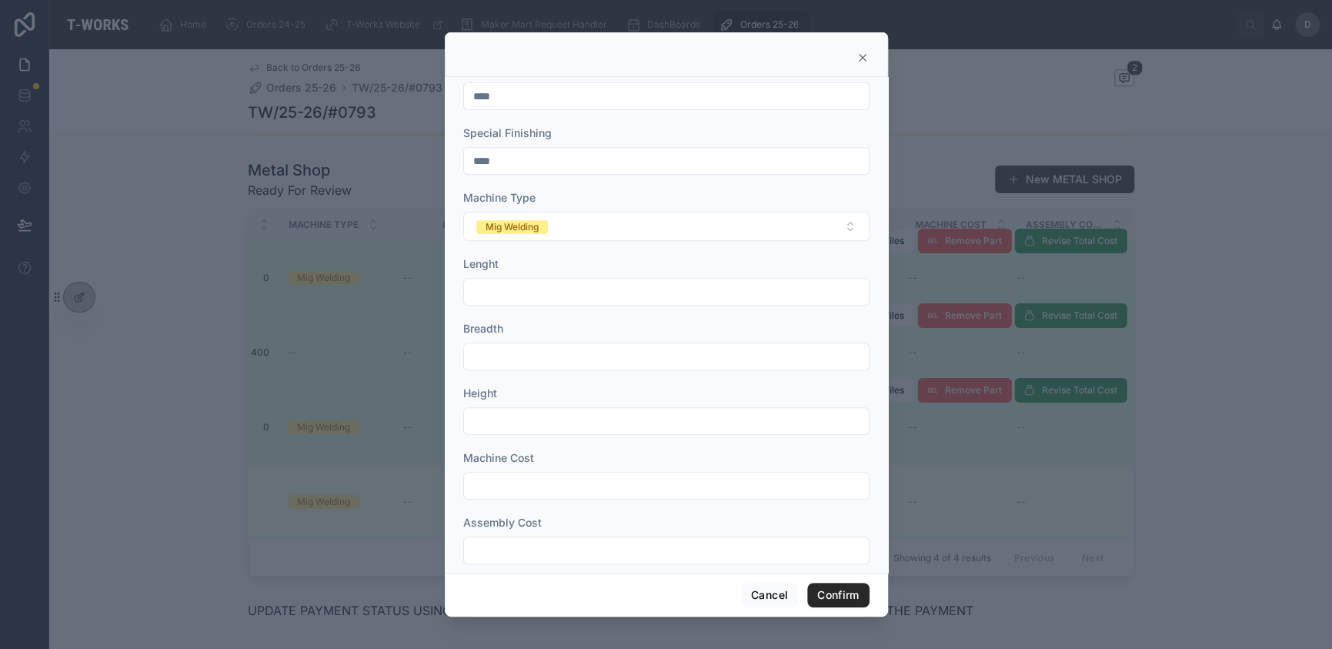
scroll to position [494, 0]
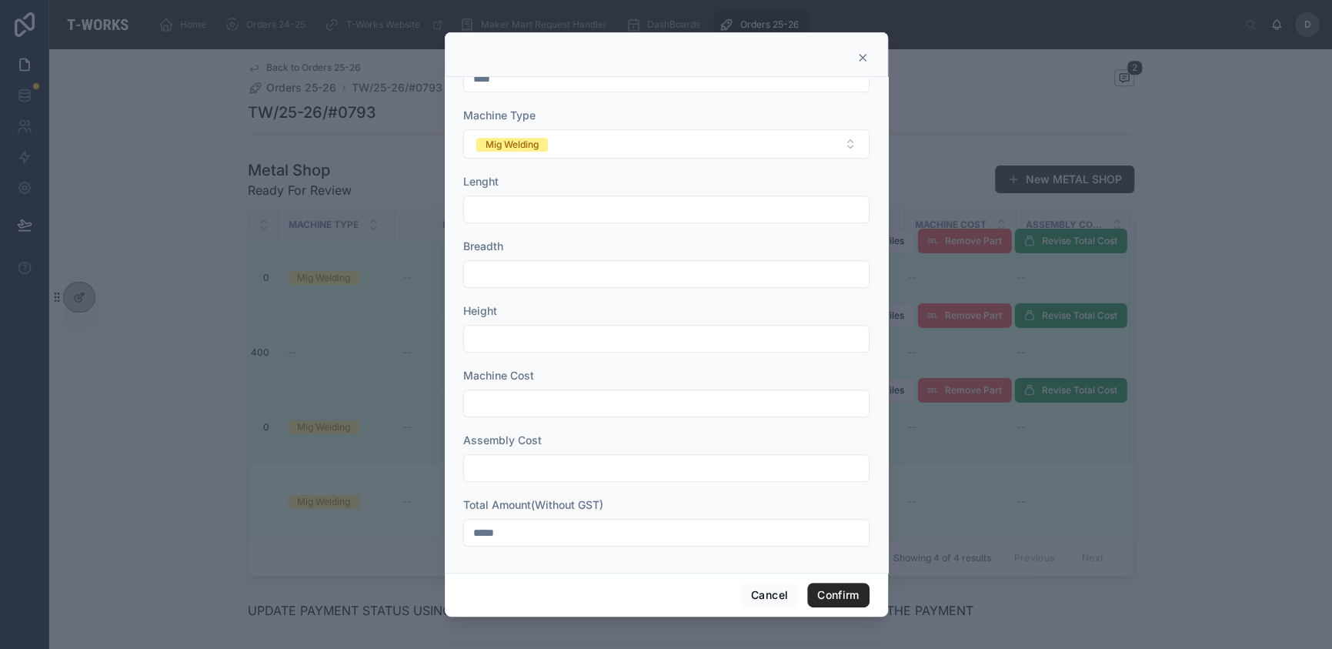
click at [865, 58] on icon at bounding box center [862, 58] width 12 height 12
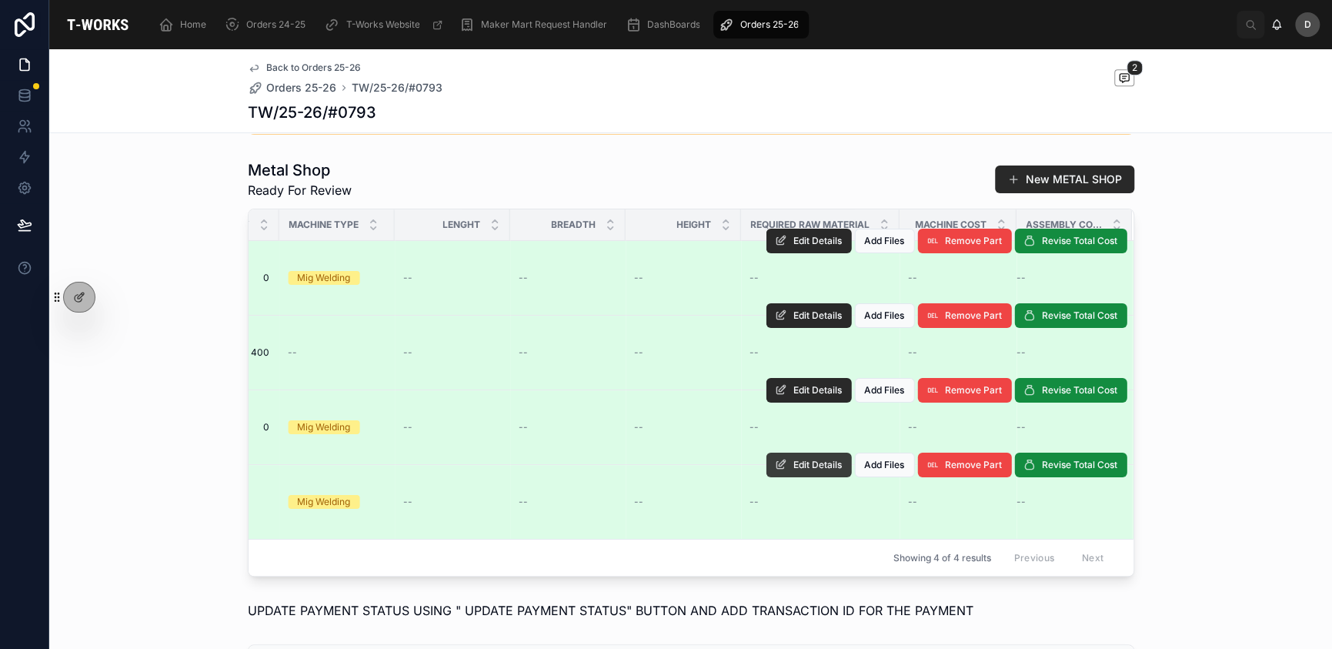
click at [818, 471] on span "Edit Details" at bounding box center [818, 465] width 48 height 12
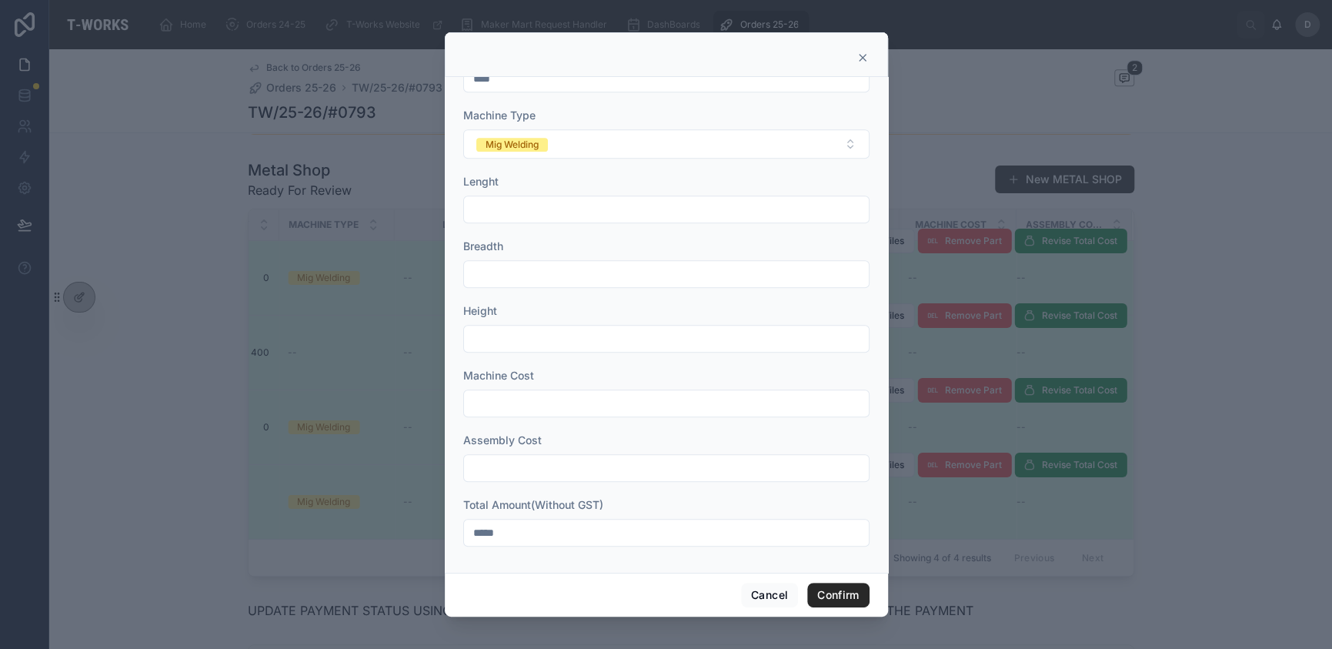
click at [863, 52] on icon at bounding box center [862, 58] width 12 height 12
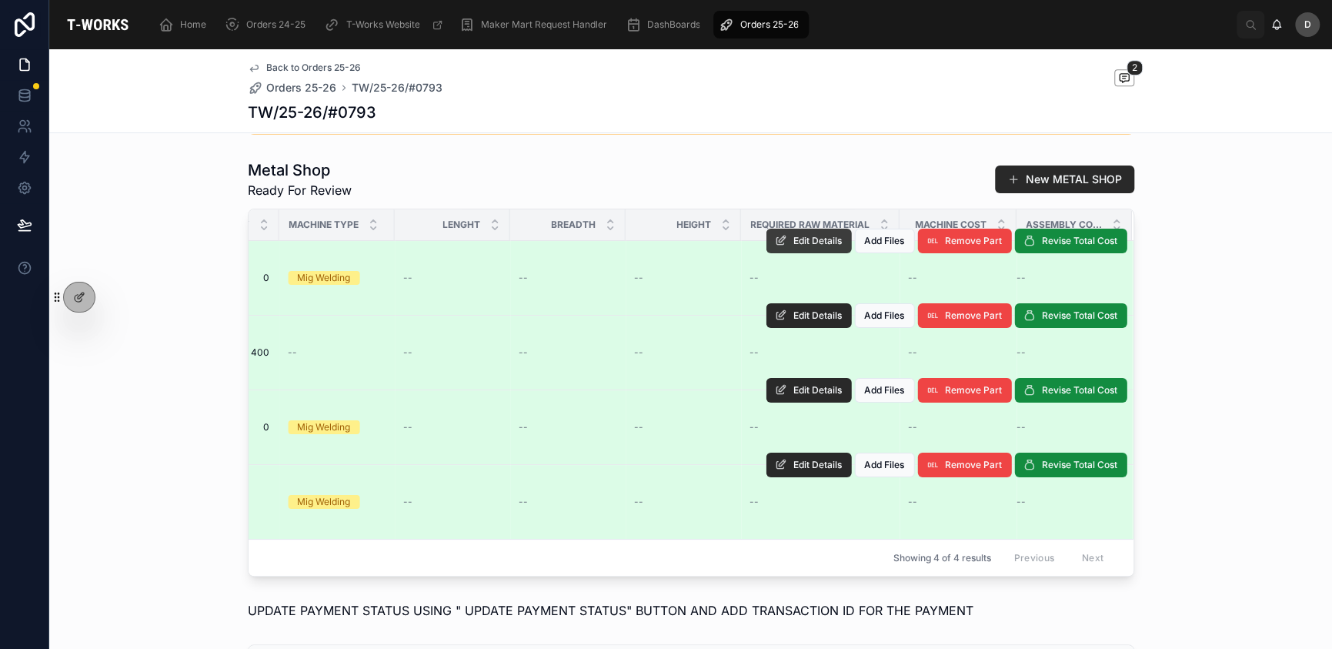
click at [806, 247] on span "Edit Details" at bounding box center [818, 241] width 48 height 12
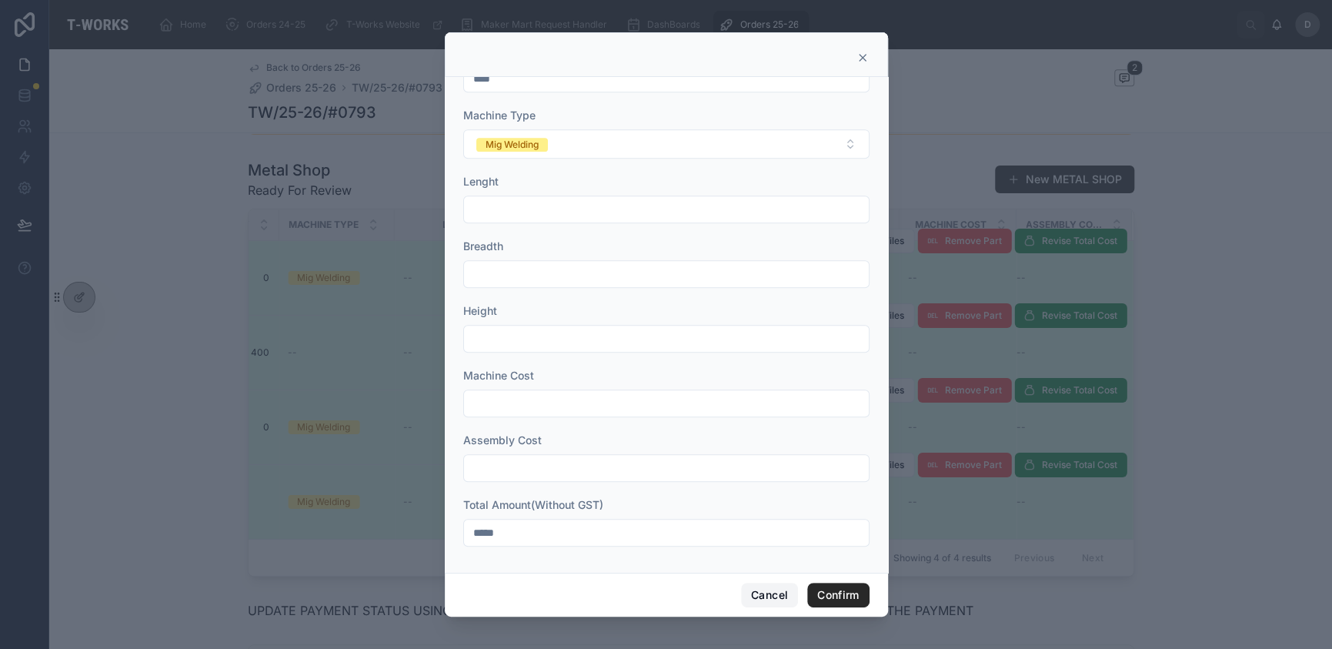
click at [762, 594] on button "Cancel" at bounding box center [769, 595] width 57 height 25
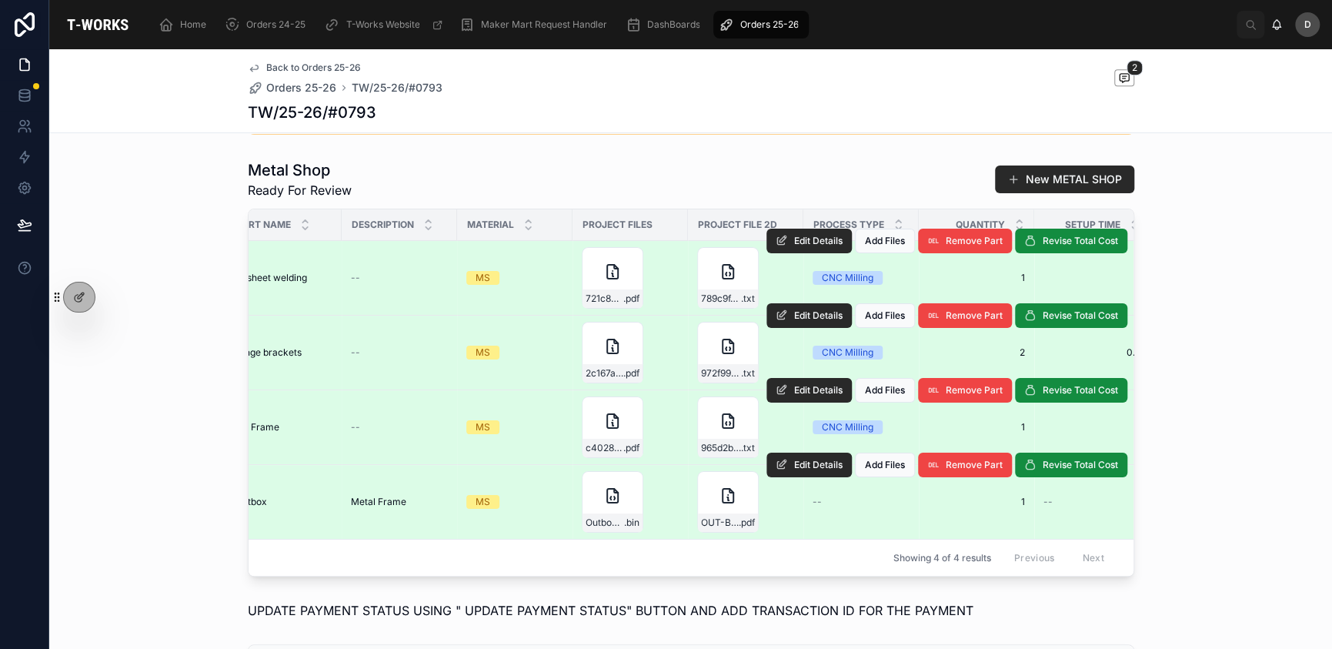
scroll to position [0, 0]
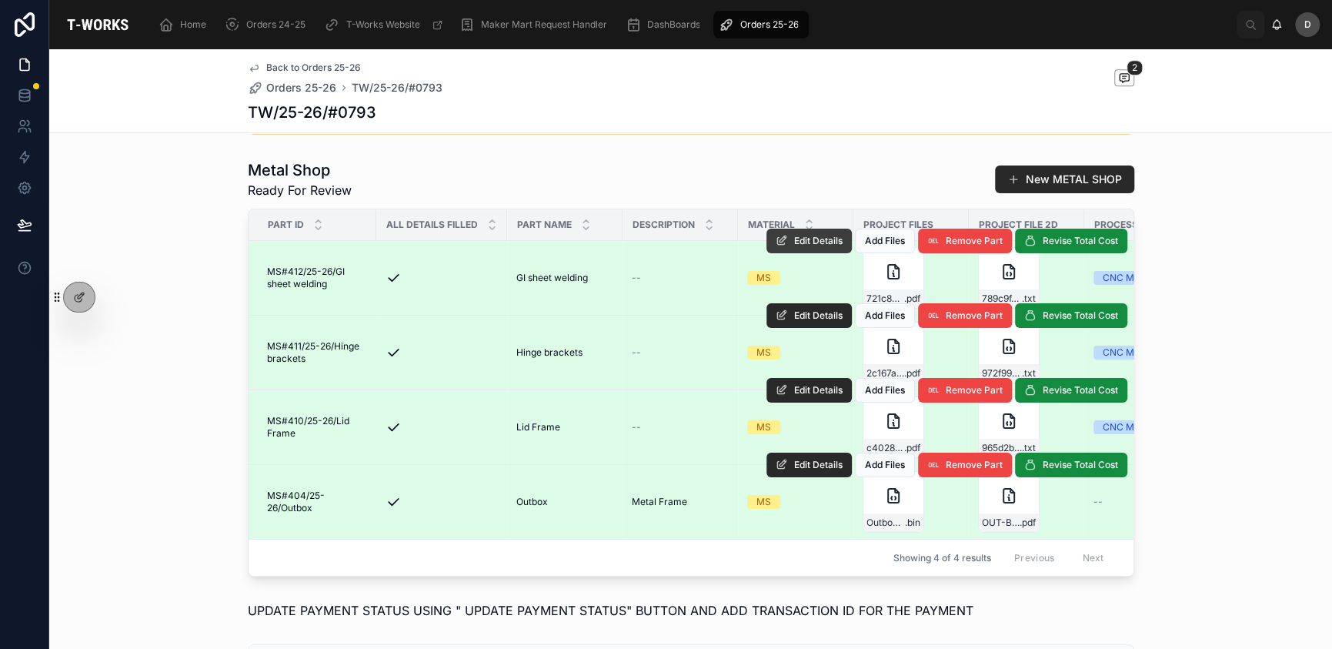
click at [809, 253] on button "Edit Details" at bounding box center [808, 241] width 85 height 25
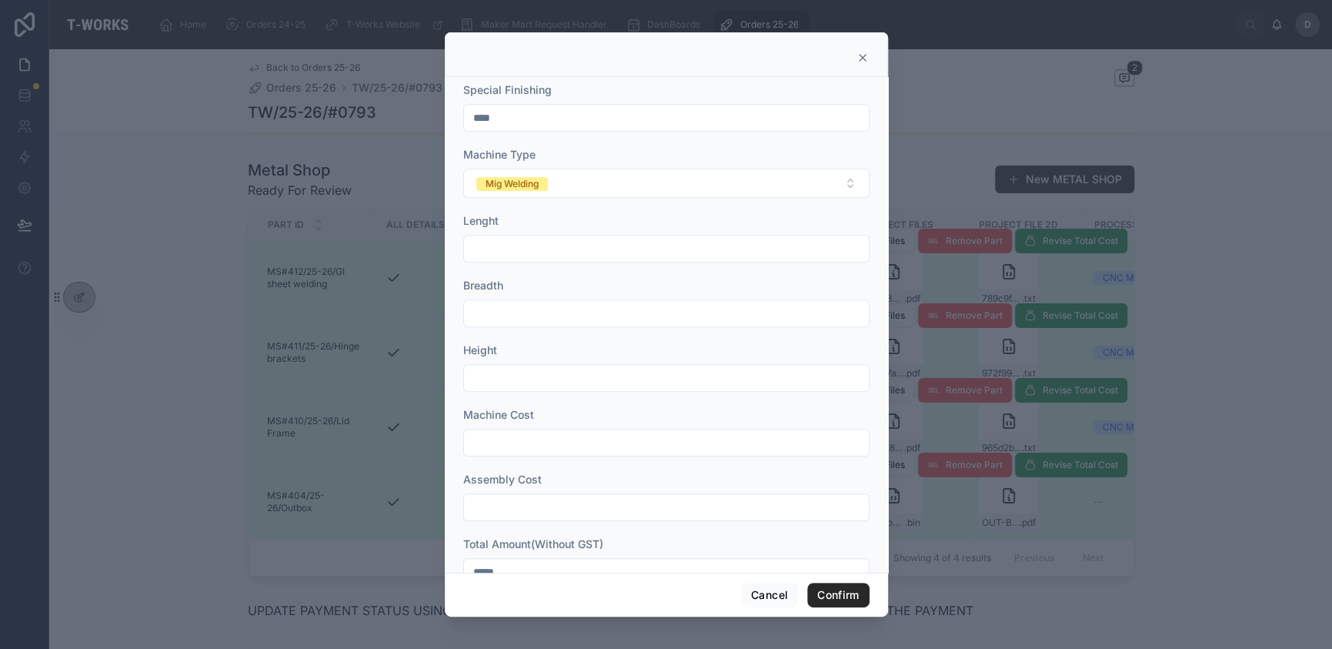
scroll to position [494, 0]
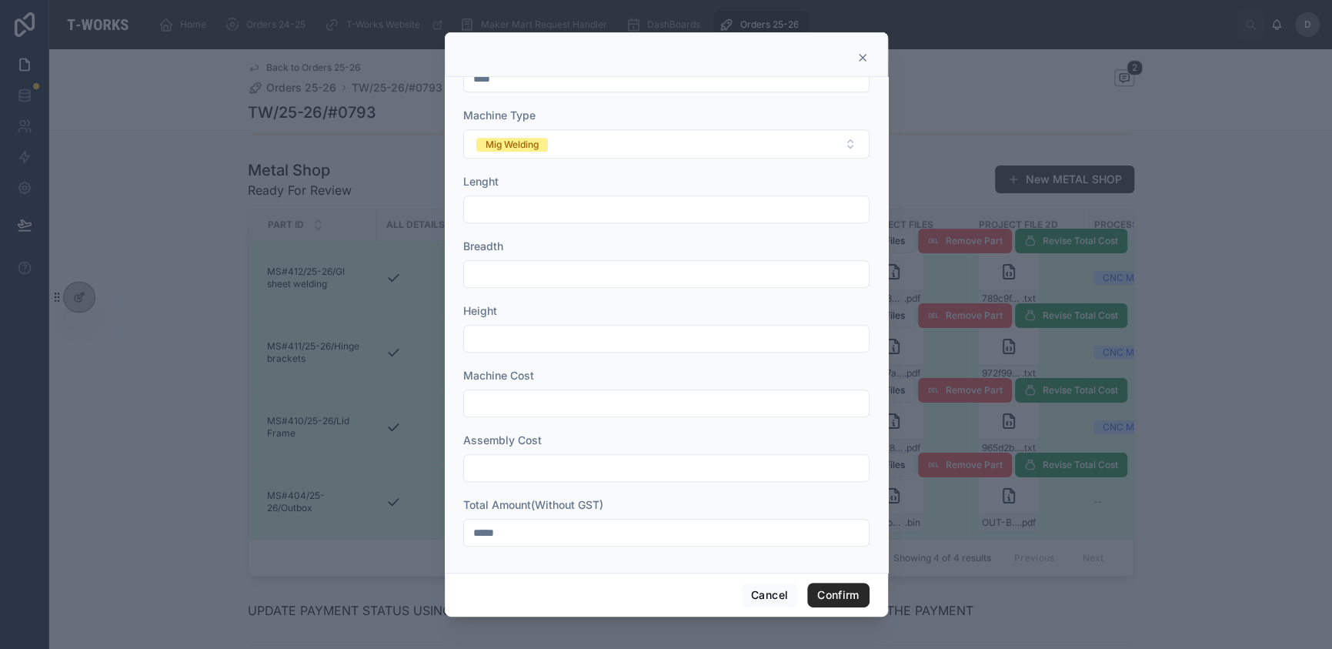
click at [860, 61] on icon at bounding box center [862, 58] width 12 height 12
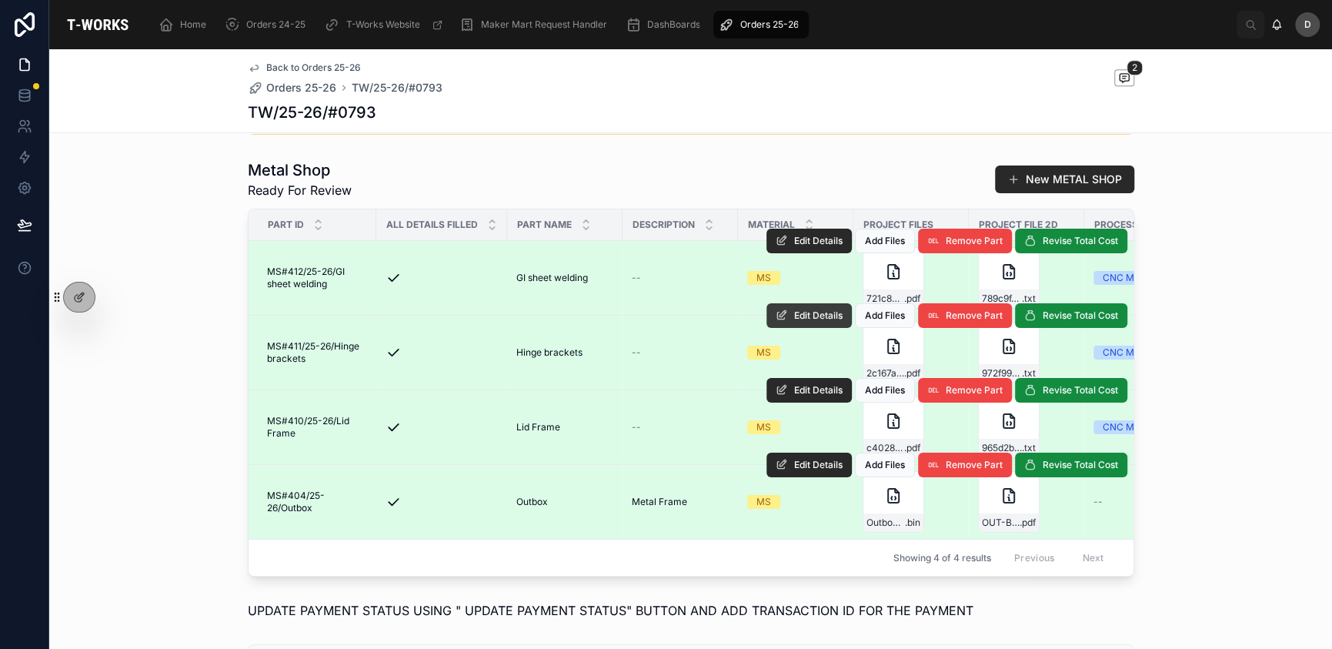
click at [780, 322] on icon at bounding box center [782, 315] width 12 height 12
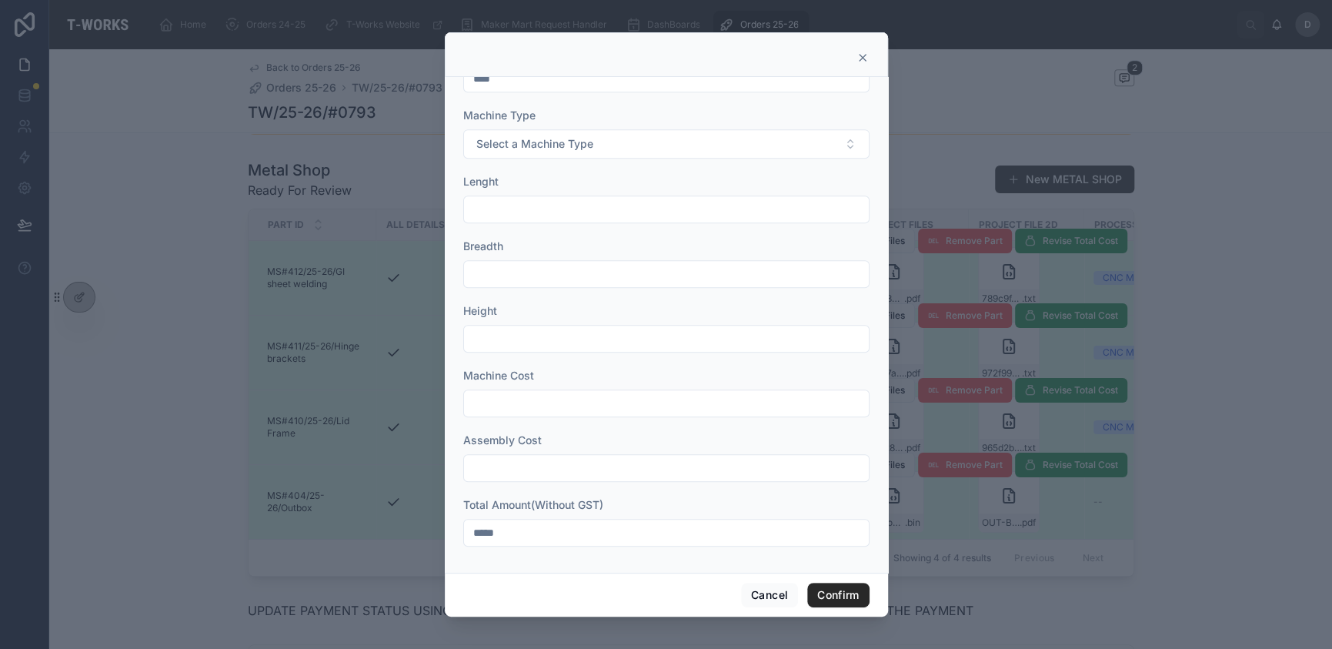
click at [862, 52] on icon at bounding box center [862, 58] width 12 height 12
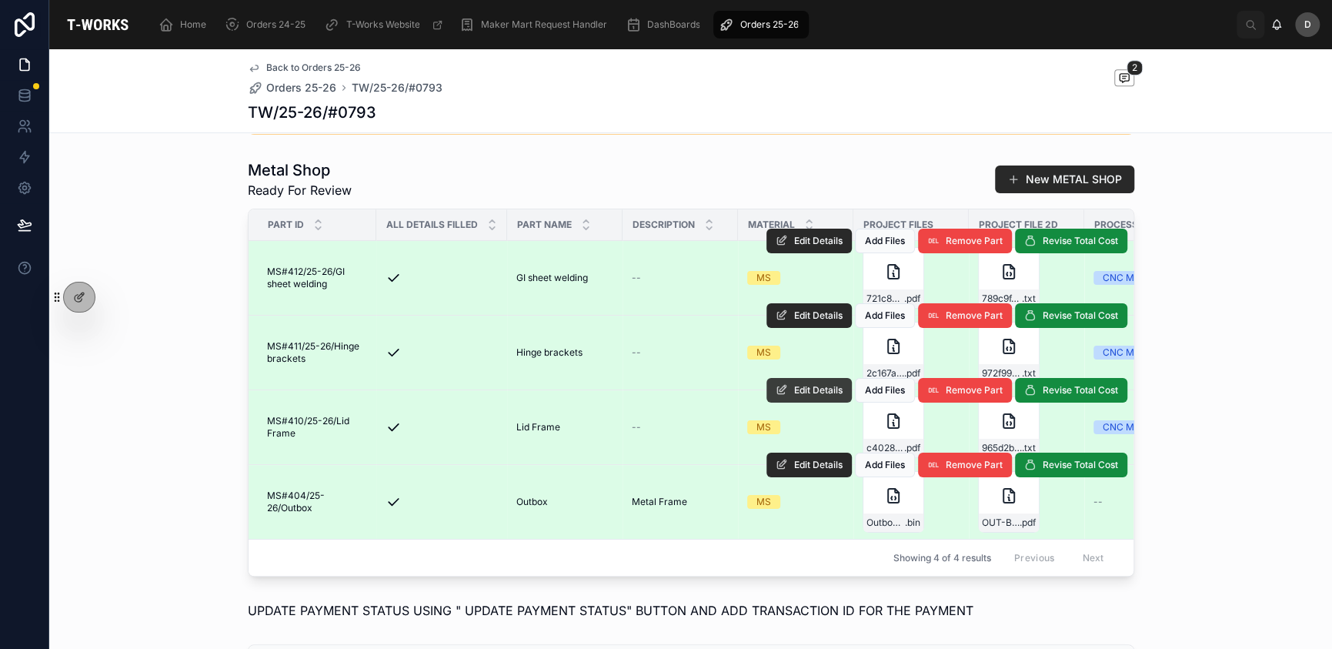
click at [790, 402] on button "Edit Details" at bounding box center [808, 390] width 85 height 25
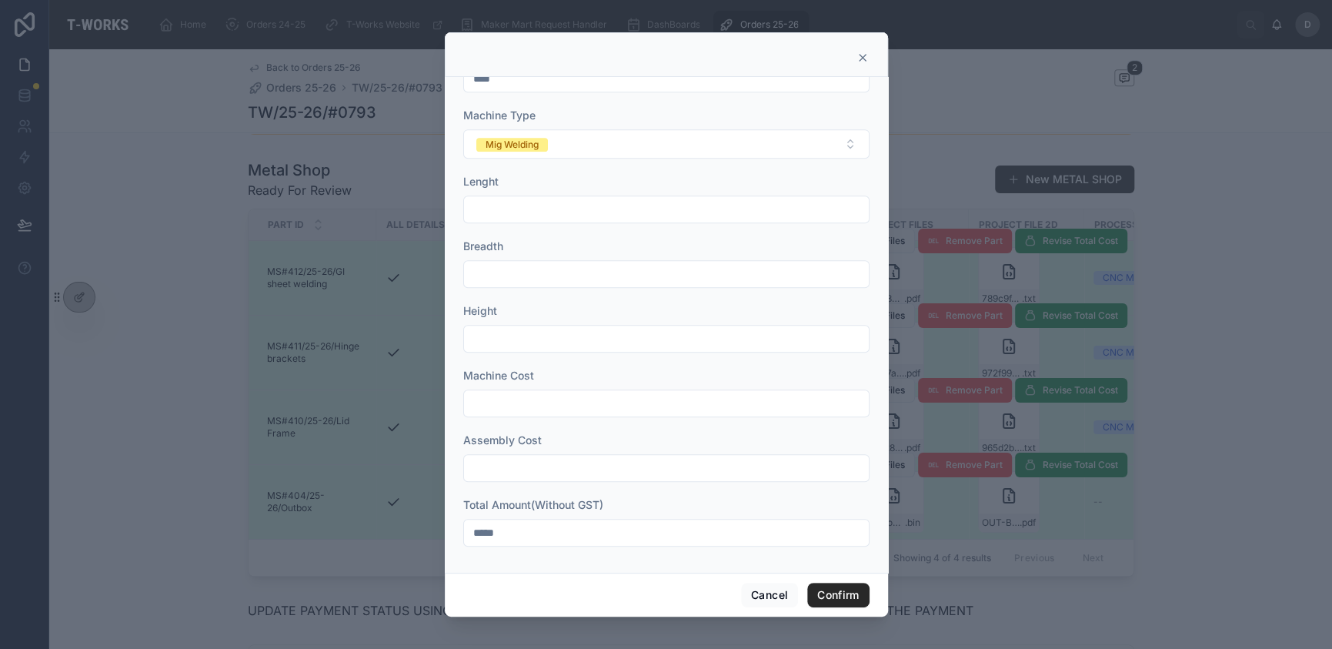
click at [863, 58] on icon at bounding box center [862, 58] width 12 height 12
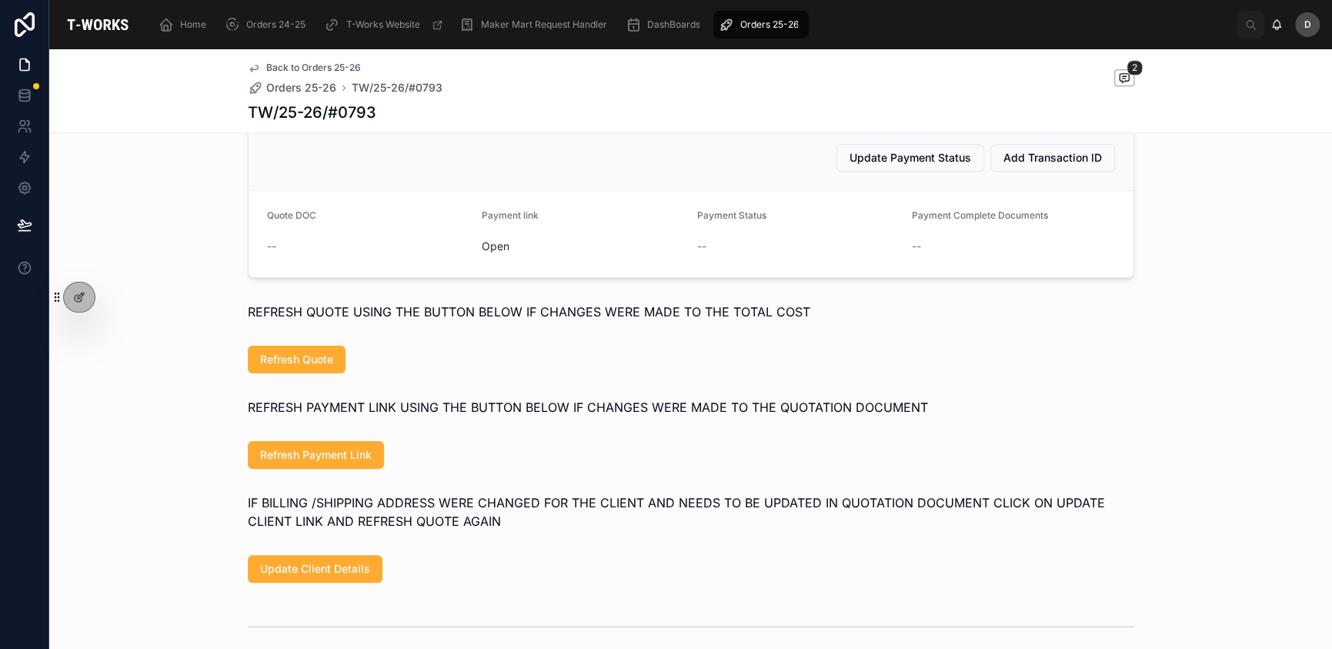
scroll to position [1000, 0]
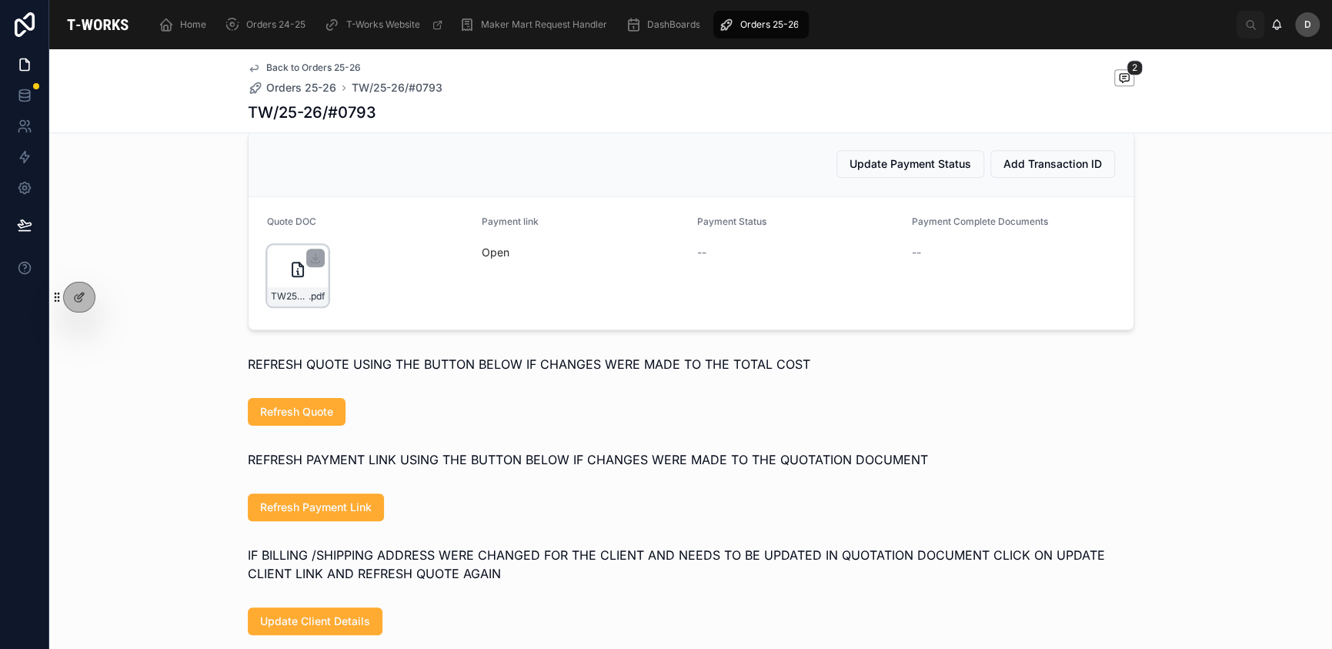
click at [267, 303] on div "TW25-26#0793-(1) .pdf" at bounding box center [298, 276] width 62 height 62
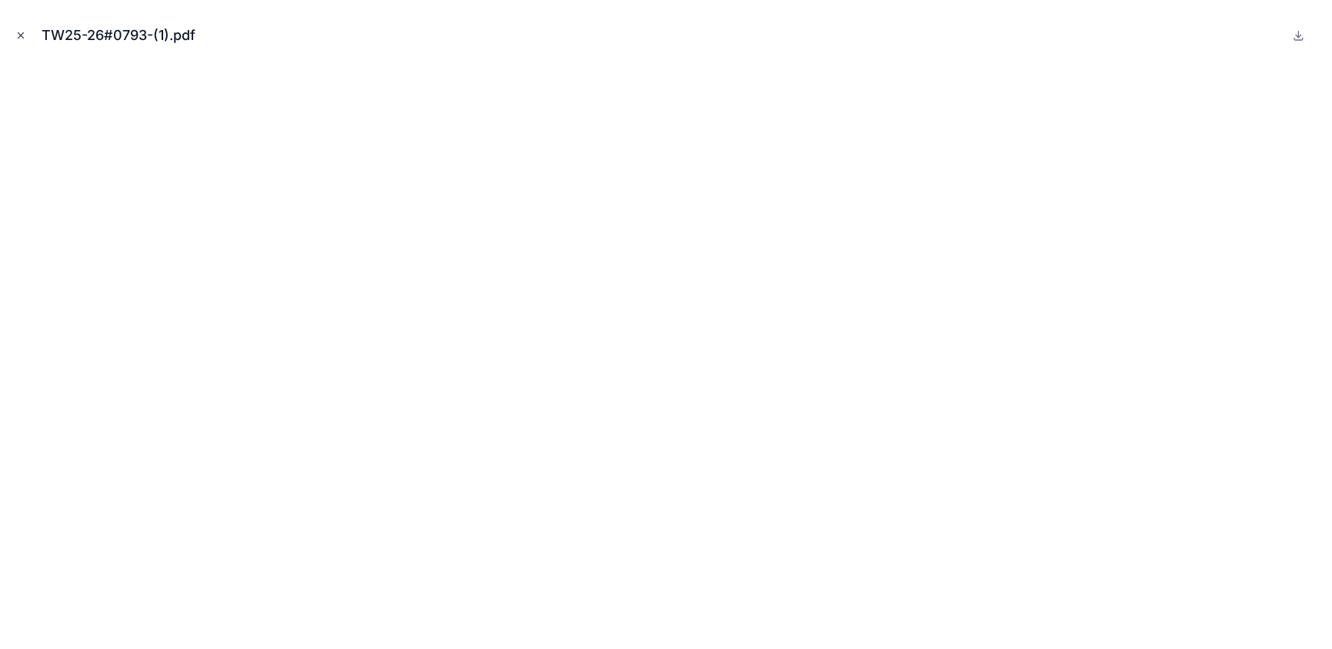
click at [17, 36] on icon "Close modal" at bounding box center [20, 35] width 11 height 11
